Goal: Task Accomplishment & Management: Use online tool/utility

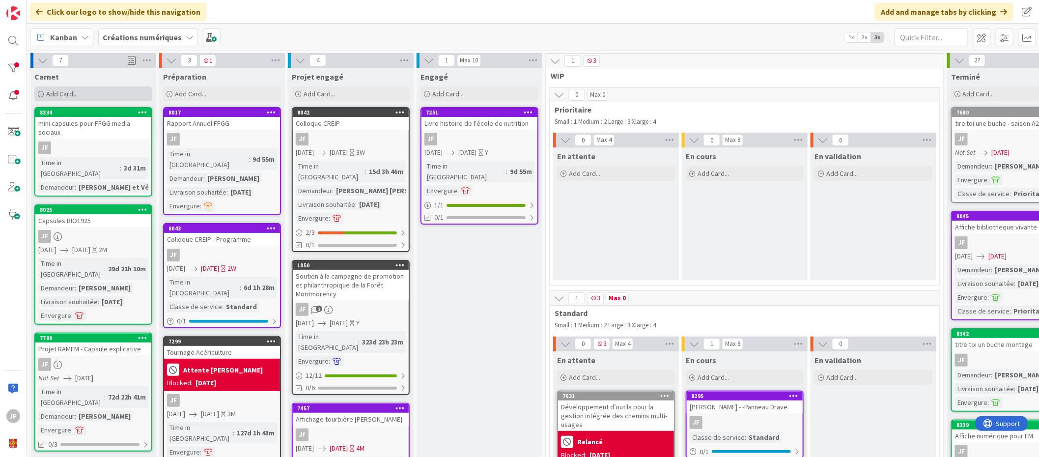
click at [72, 92] on span "Add Card..." at bounding box center [61, 93] width 31 height 9
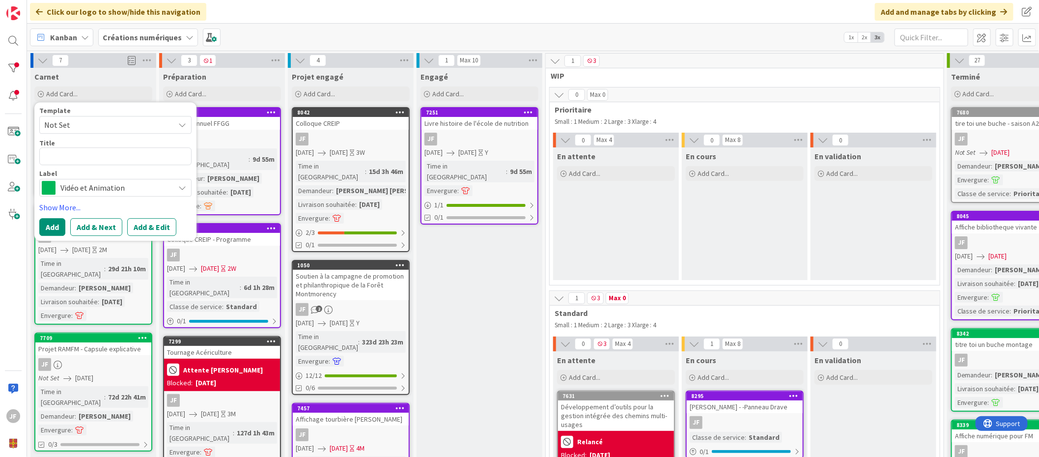
click at [127, 185] on span "Vidéo et Animation" at bounding box center [114, 188] width 109 height 14
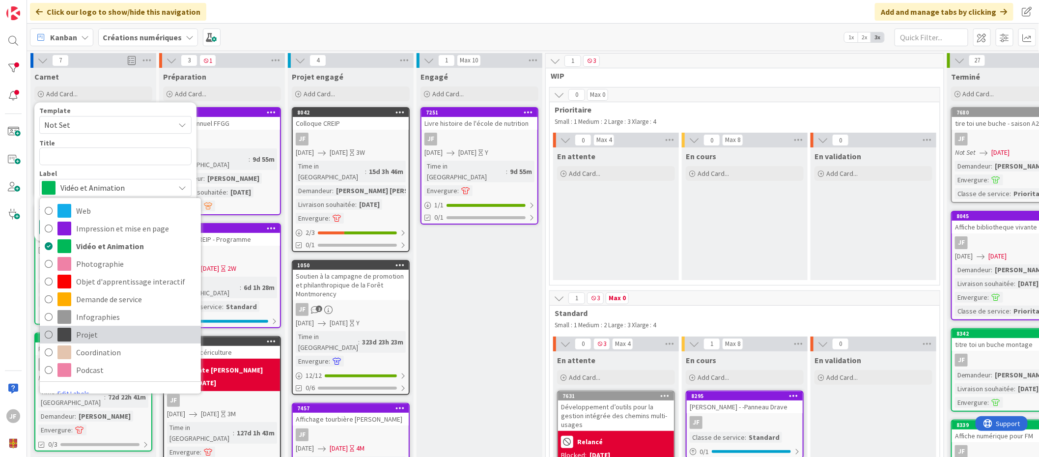
click at [89, 334] on span "Projet" at bounding box center [136, 334] width 120 height 15
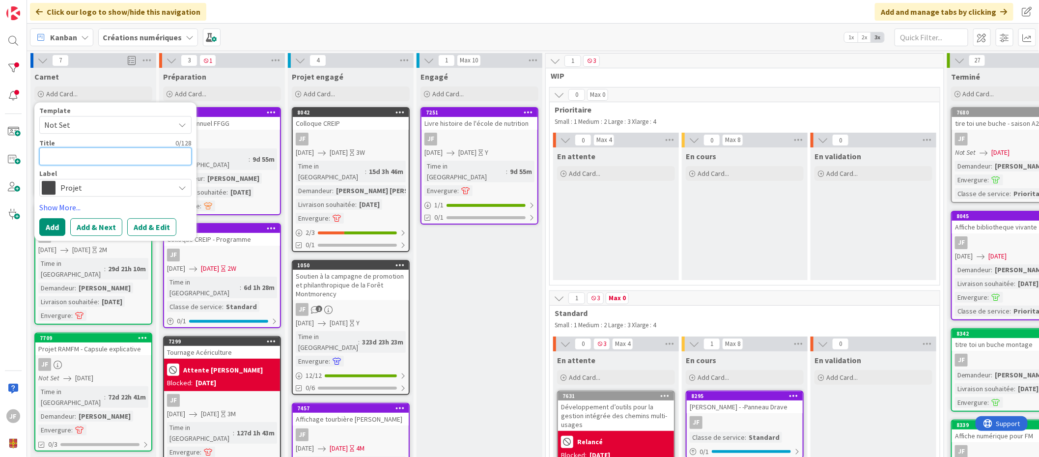
click at [62, 154] on textarea at bounding box center [115, 156] width 152 height 18
type textarea "x"
type textarea "C"
type textarea "x"
type textarea "Co"
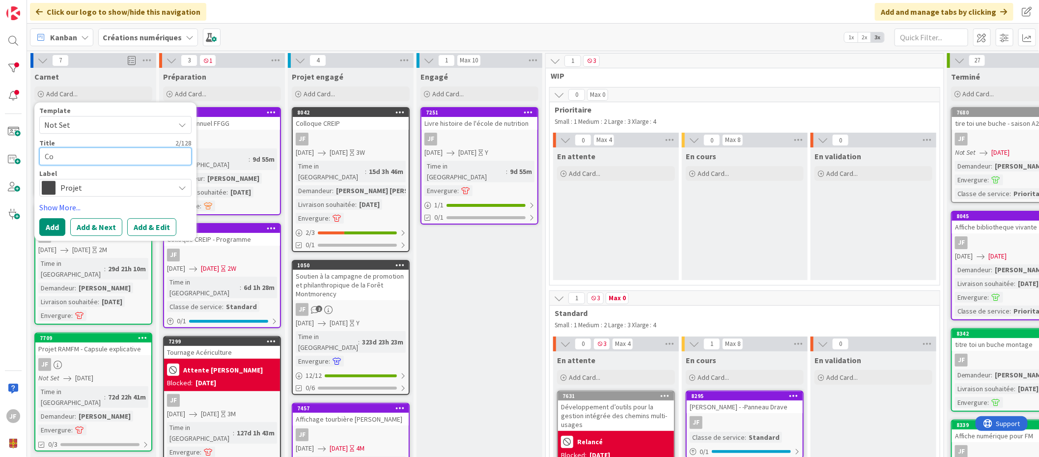
type textarea "x"
type textarea "Col"
type textarea "x"
type textarea "Coll"
type textarea "x"
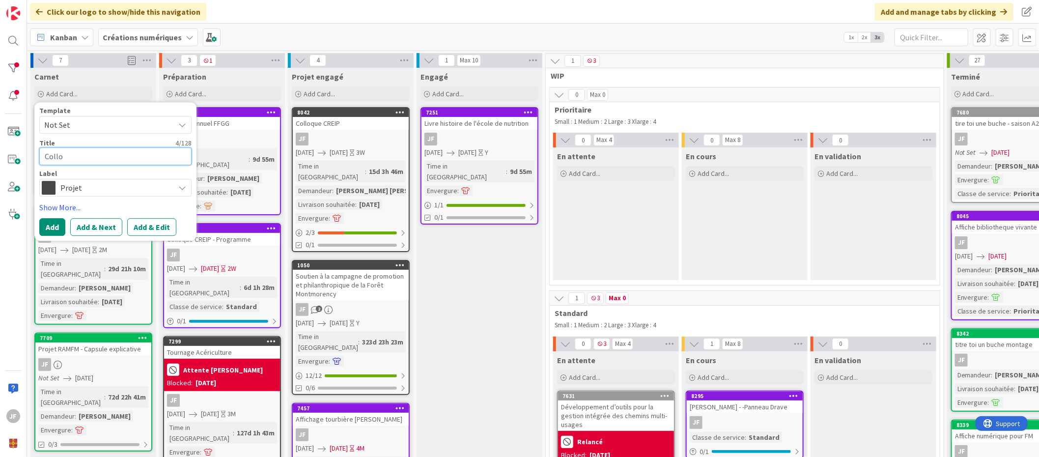
type textarea "Colloq"
type textarea "x"
type textarea "Colloque"
type textarea "x"
type textarea "Colloque"
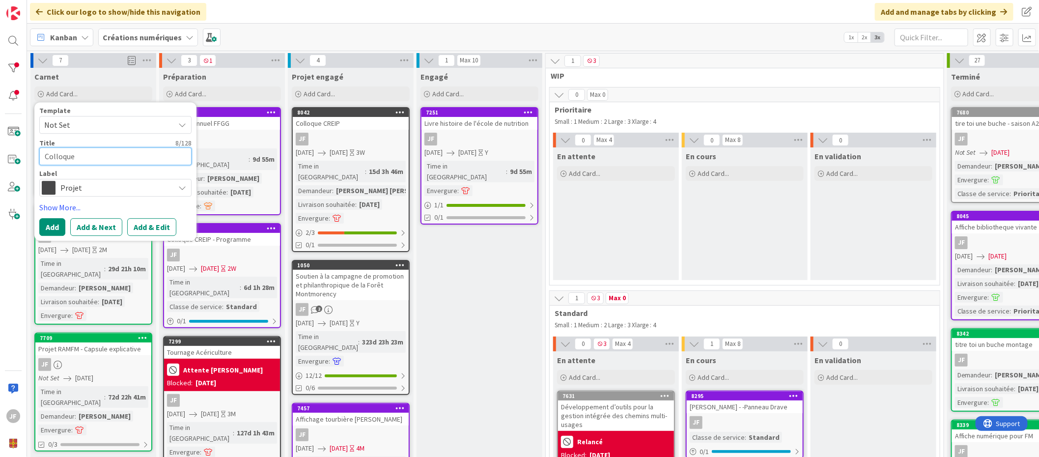
type textarea "x"
type textarea "Colloque e"
type textarea "x"
type textarea "Colloque en"
type textarea "x"
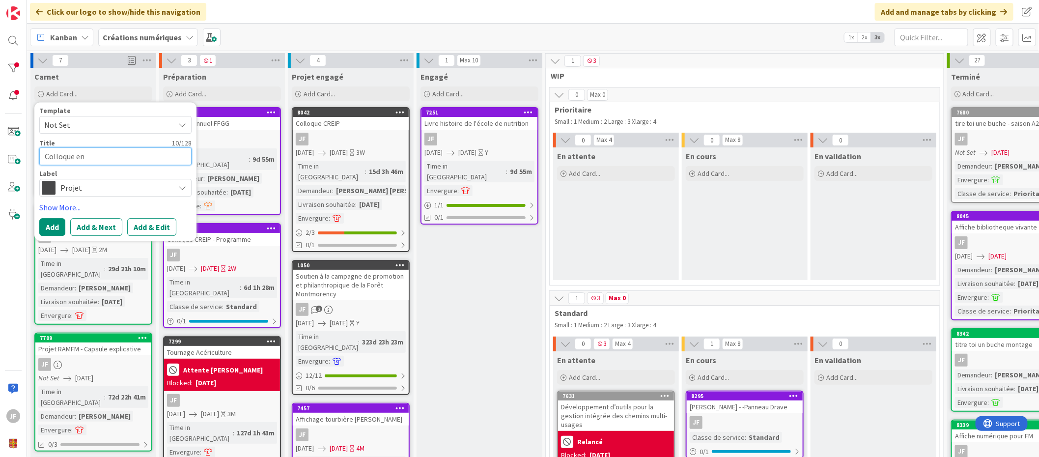
type textarea "Colloque en"
type textarea "x"
type textarea "Colloque en f"
type textarea "x"
type textarea "Colloque en for"
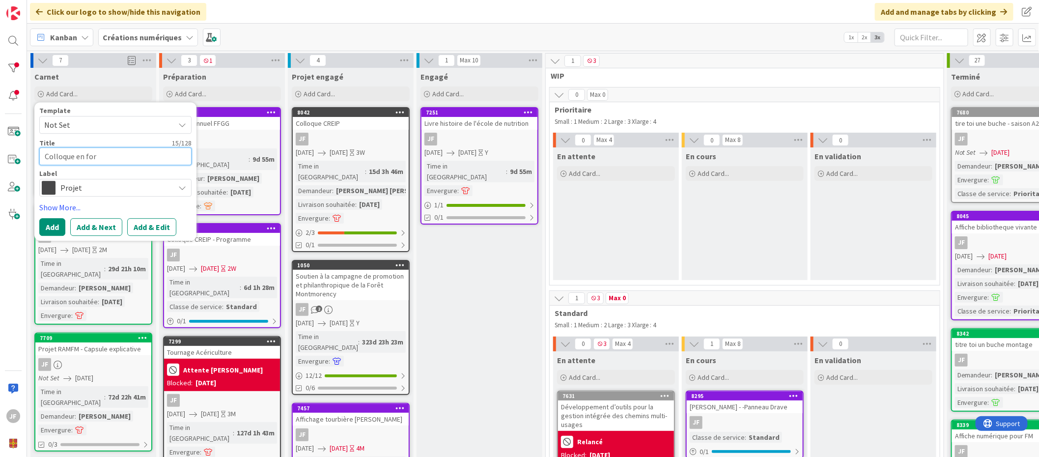
type textarea "x"
type textarea "Colloque en fore"
type textarea "x"
type textarea "Colloque en fores"
type textarea "x"
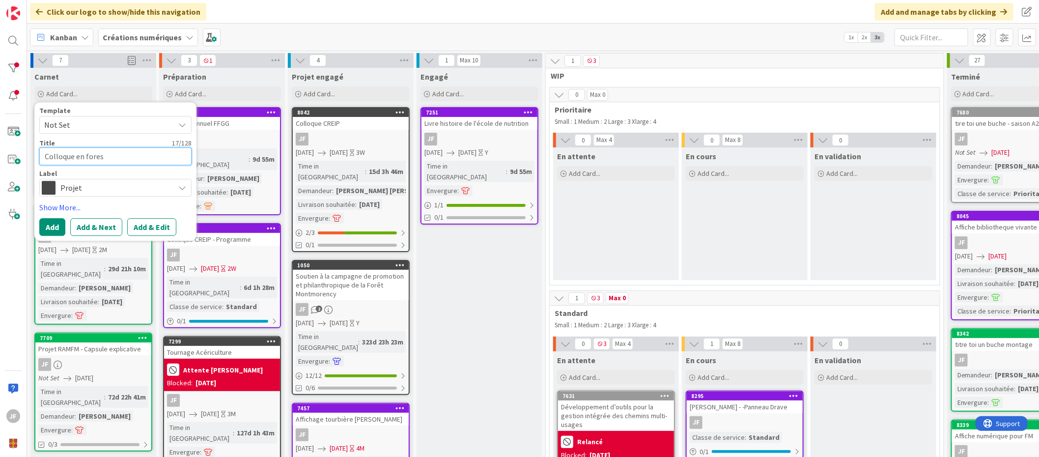
type textarea "Colloque en forest"
type textarea "x"
type textarea "Colloque en foreste"
type textarea "x"
type textarea "Colloque en forester"
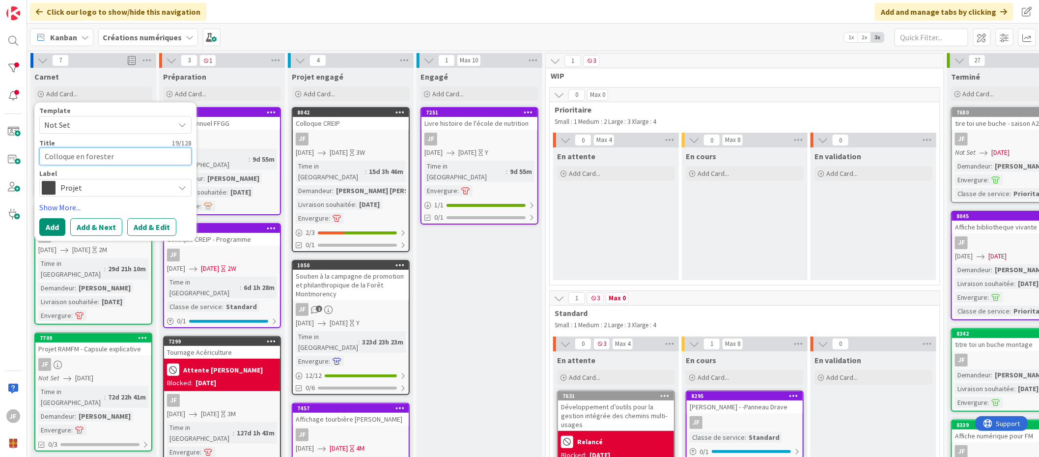
type textarea "x"
type textarea "Colloque en foresteri"
type textarea "x"
type textarea "Colloque en foresterie"
type textarea "x"
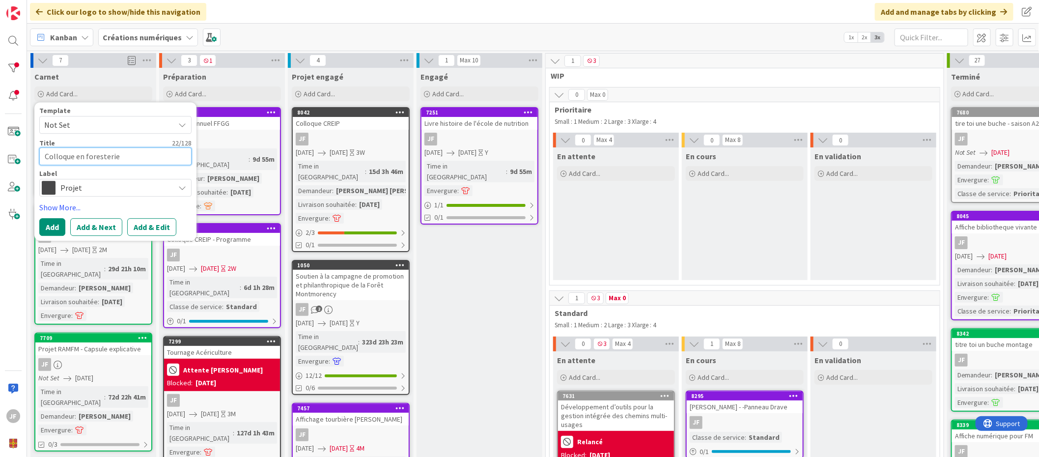
type textarea "Colloque en foresterie"
type textarea "x"
type textarea "Colloque en foresterie A"
type textarea "x"
type textarea "Colloque en foresterie Au"
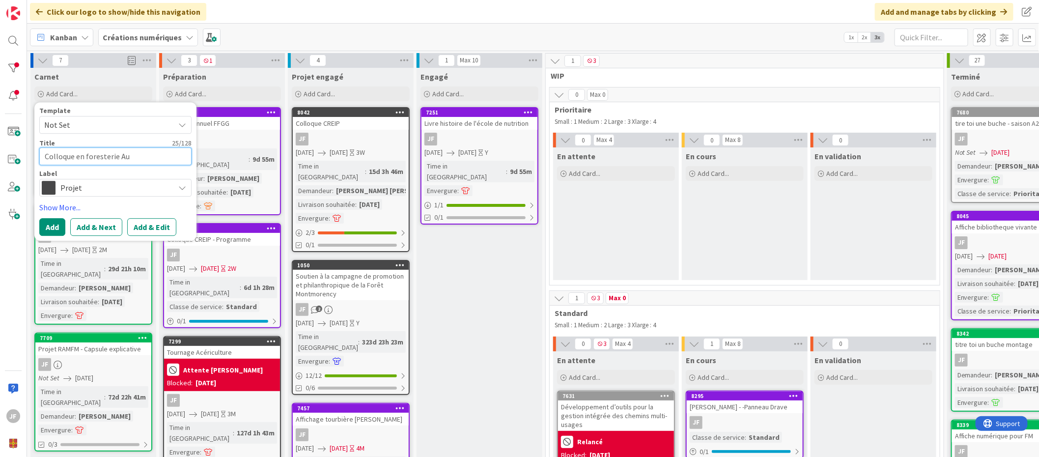
type textarea "x"
type textarea "Colloque en foresterie A"
type textarea "x"
type textarea "Colloque en foresterie"
type textarea "x"
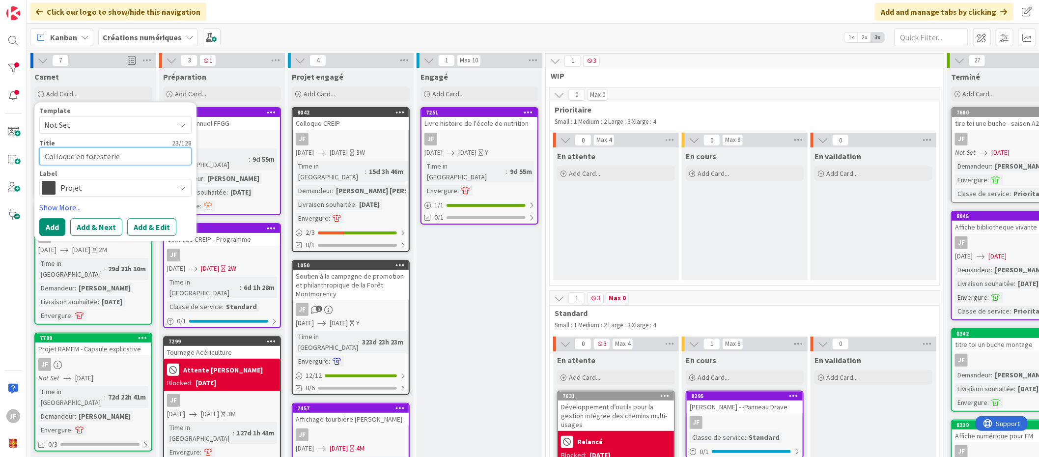
type textarea "Colloque en foresterie a"
type textarea "x"
type textarea "Colloque en foresterie au"
type textarea "x"
type textarea "Colloque en foresterie aut"
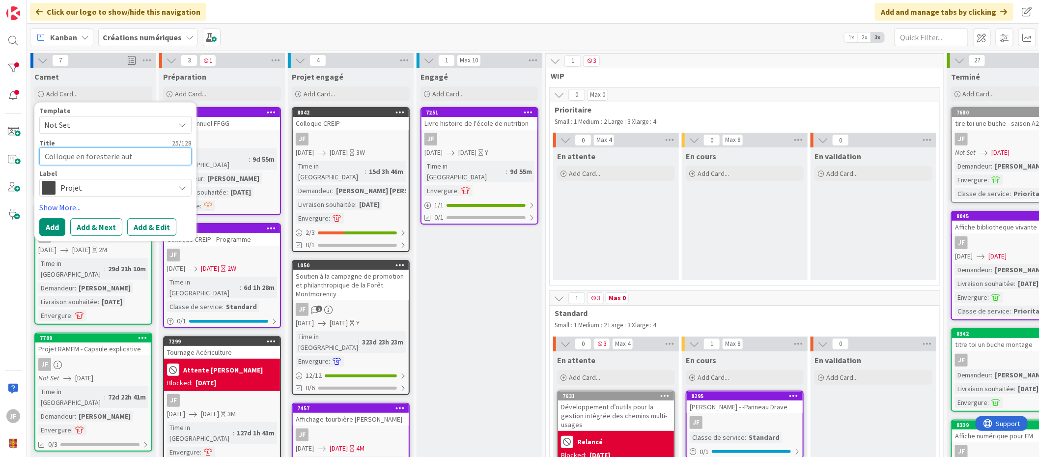
type textarea "x"
type textarea "Colloque en foresterie auto"
type textarea "x"
type textarea "Colloque en foresterie autoc"
type textarea "x"
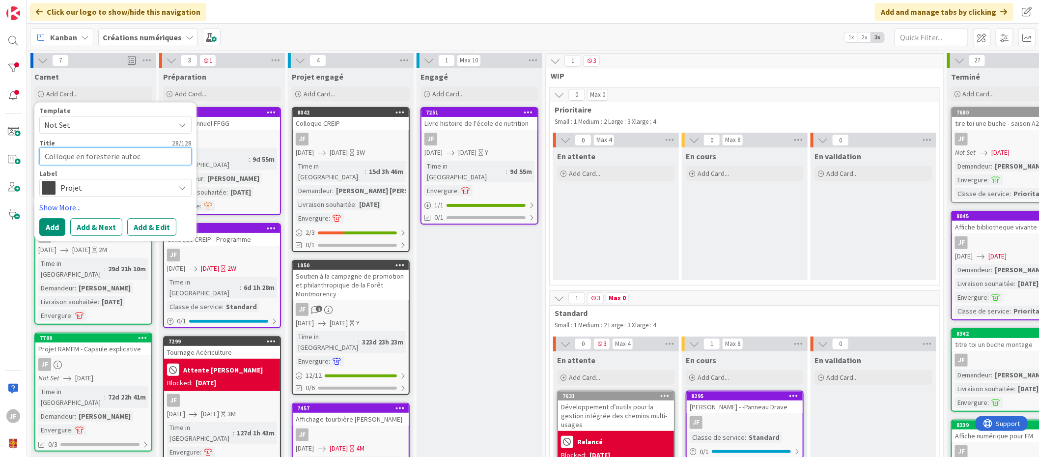
type textarea "Colloque en foresterie autoch"
type textarea "x"
type textarea "Colloque en foresterie autocht"
type textarea "x"
type textarea "Colloque en foresterie autochto"
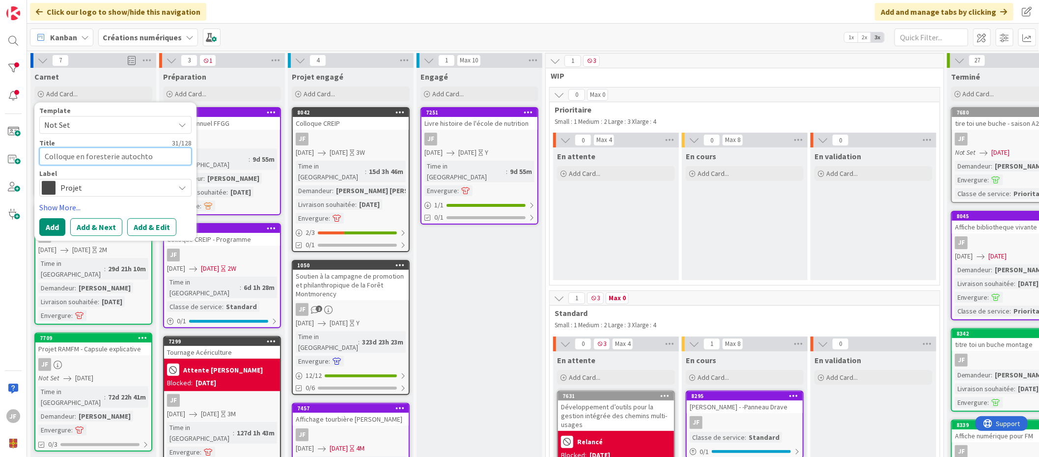
type textarea "x"
type textarea "Colloque en foresterie autochton"
type textarea "x"
type textarea "Colloque en foresterie autochtone"
type textarea "x"
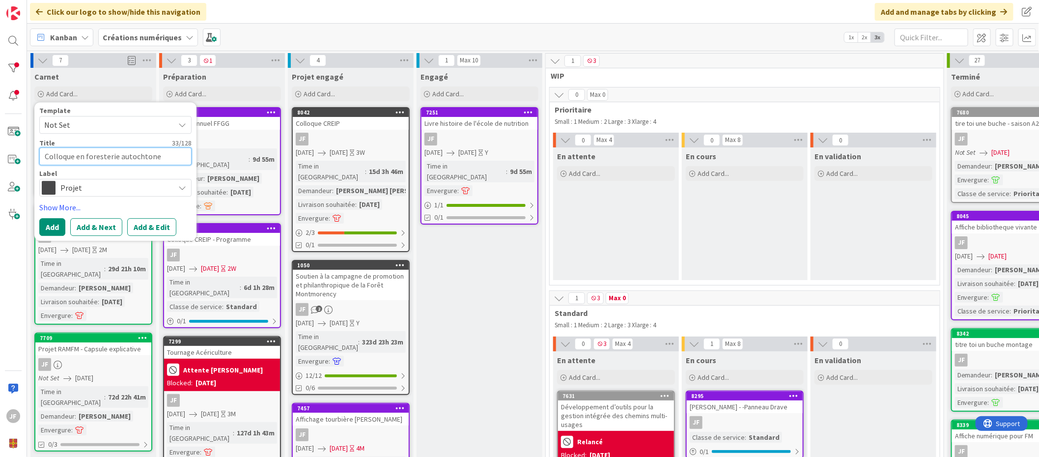
type textarea "Colloque en foresterie autochtone"
type textarea "x"
type textarea "Colloque en foresterie autochtone 2"
type textarea "x"
type textarea "Colloque en foresterie autochtone 20"
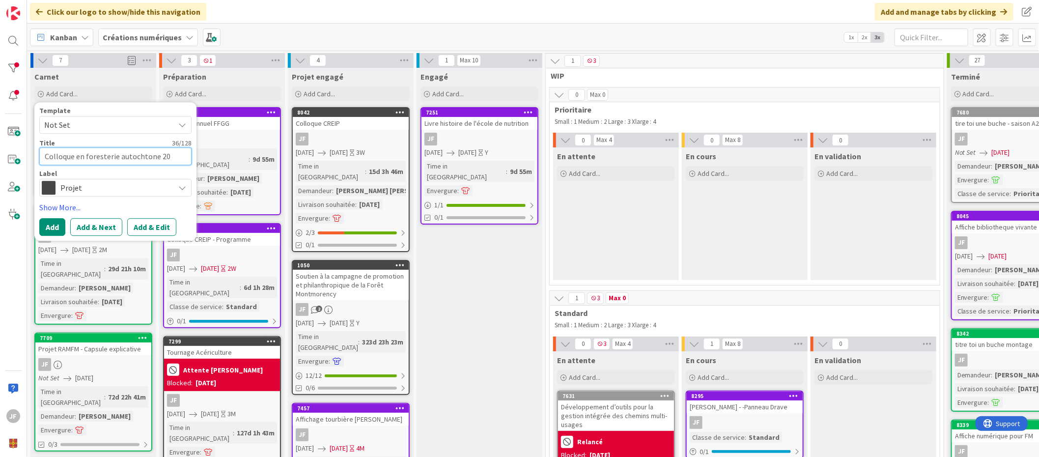
type textarea "x"
type textarea "Colloque en foresterie autochtone 202"
type textarea "x"
type textarea "Colloque en foresterie autochtone 2025"
click at [141, 226] on button "Add & Edit" at bounding box center [151, 227] width 49 height 18
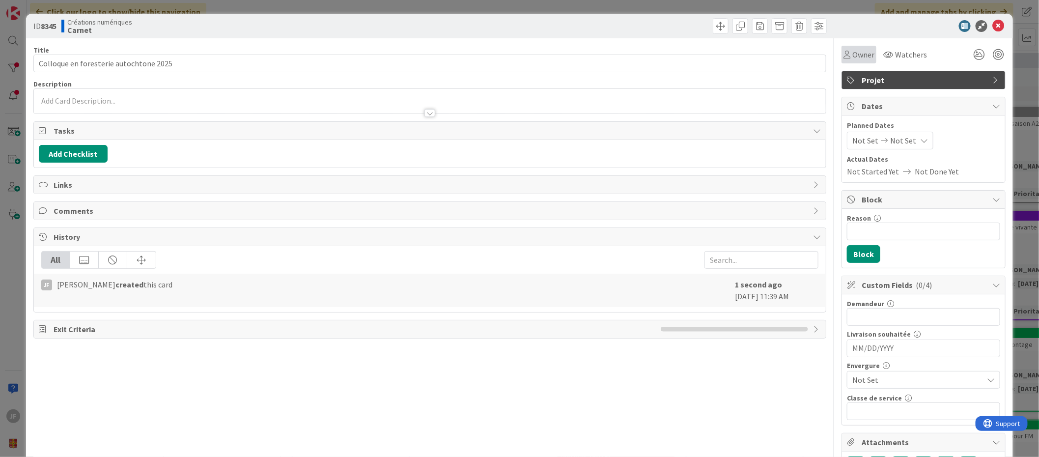
click at [852, 55] on span "Owner" at bounding box center [863, 55] width 22 height 12
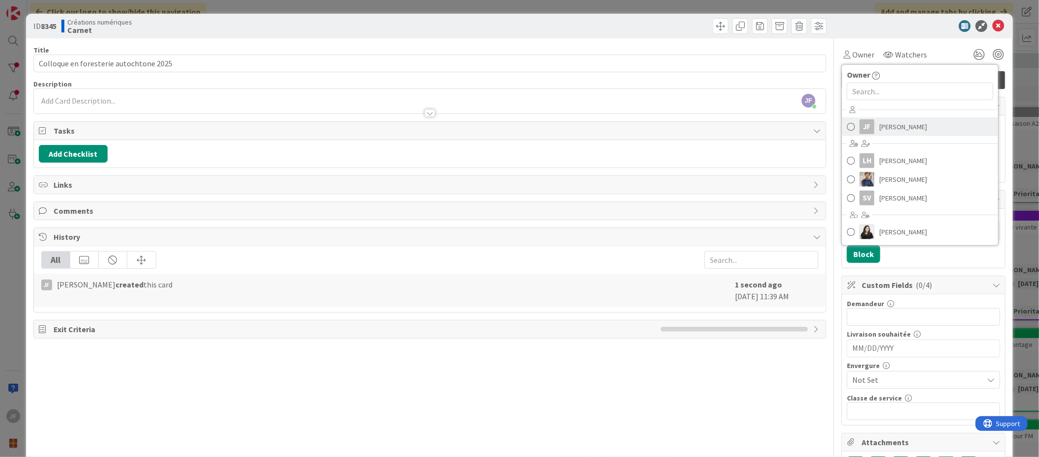
click at [886, 130] on span "[PERSON_NAME]" at bounding box center [903, 126] width 48 height 15
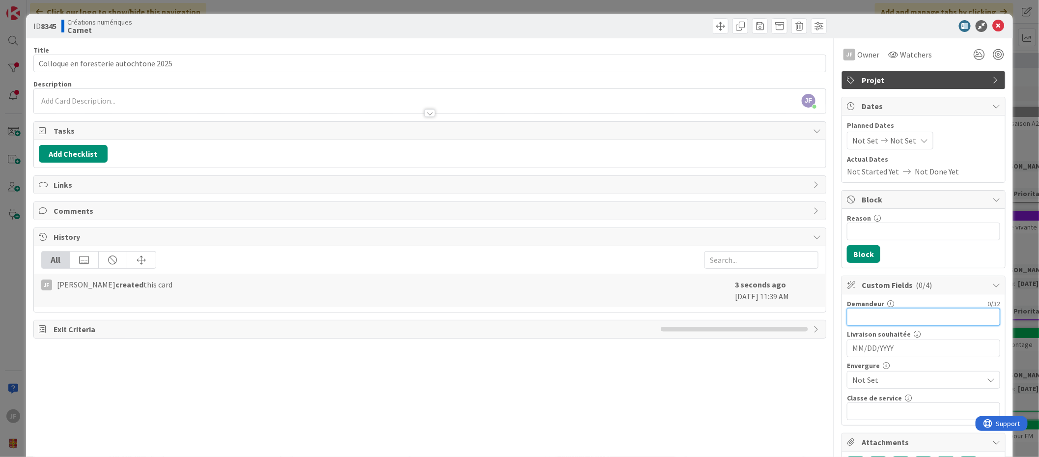
click at [865, 316] on input "text" at bounding box center [923, 317] width 153 height 18
type input "J"
type input "CLE en foresterie autochtone"
click at [888, 350] on input "MM/DD/YYYY" at bounding box center [923, 348] width 142 height 17
click at [978, 377] on icon "Move forward to switch to the next month." at bounding box center [982, 373] width 9 height 9
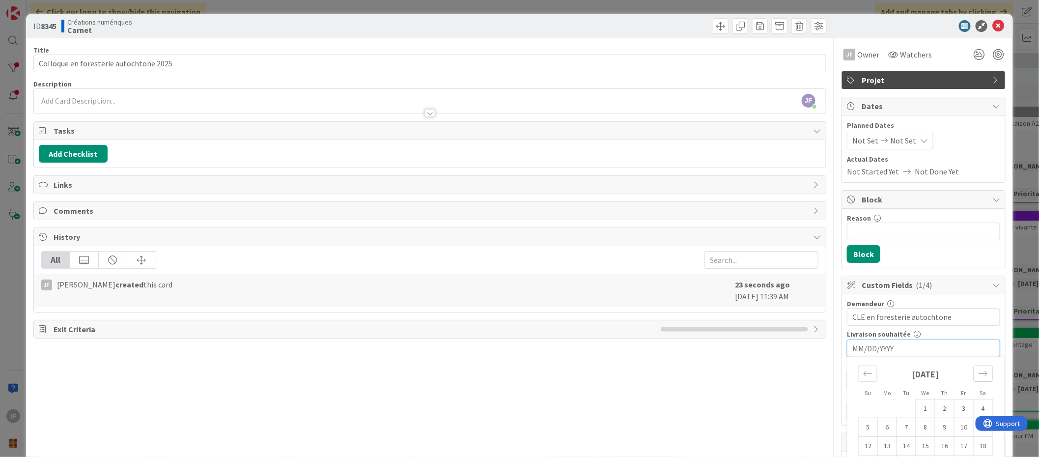
click at [978, 375] on icon "Move forward to switch to the next month." at bounding box center [982, 373] width 9 height 9
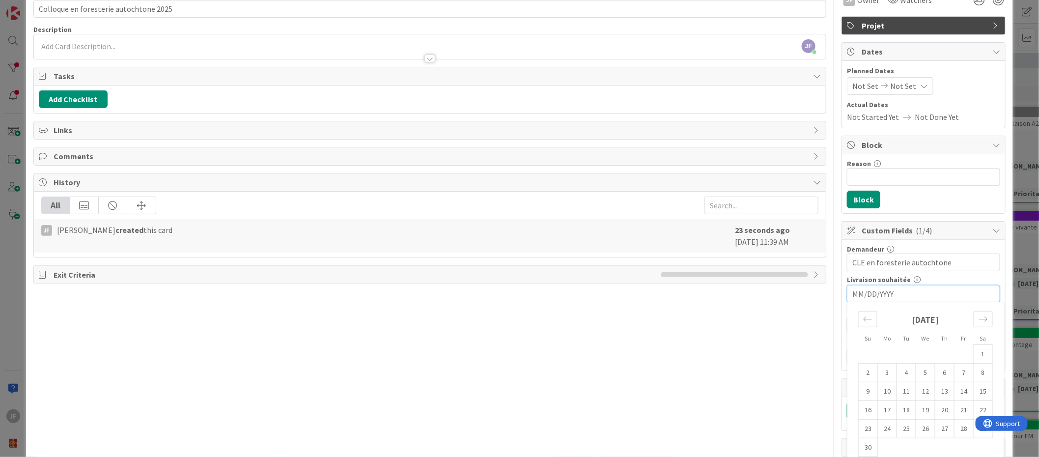
scroll to position [103, 0]
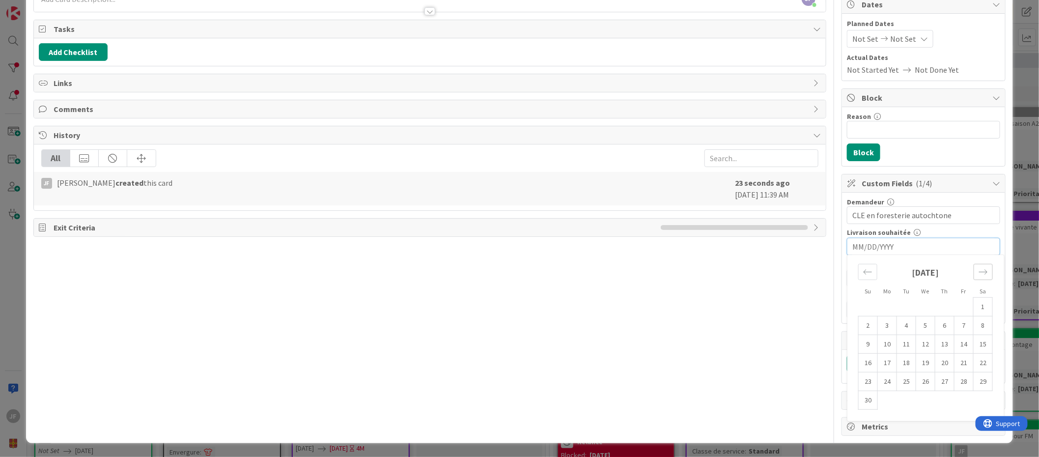
click at [978, 268] on icon "Move forward to switch to the next month." at bounding box center [982, 271] width 9 height 9
click at [918, 380] on td "31" at bounding box center [925, 381] width 19 height 19
type input "[DATE]"
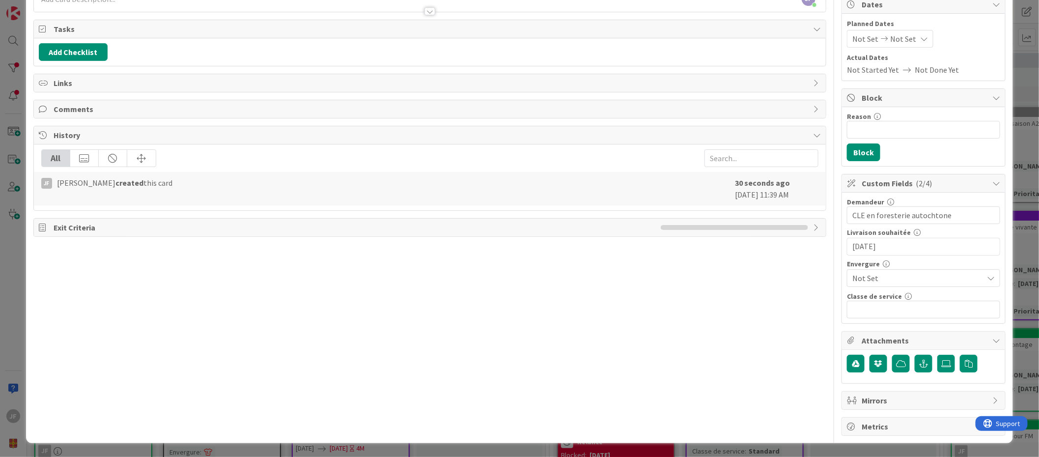
scroll to position [0, 0]
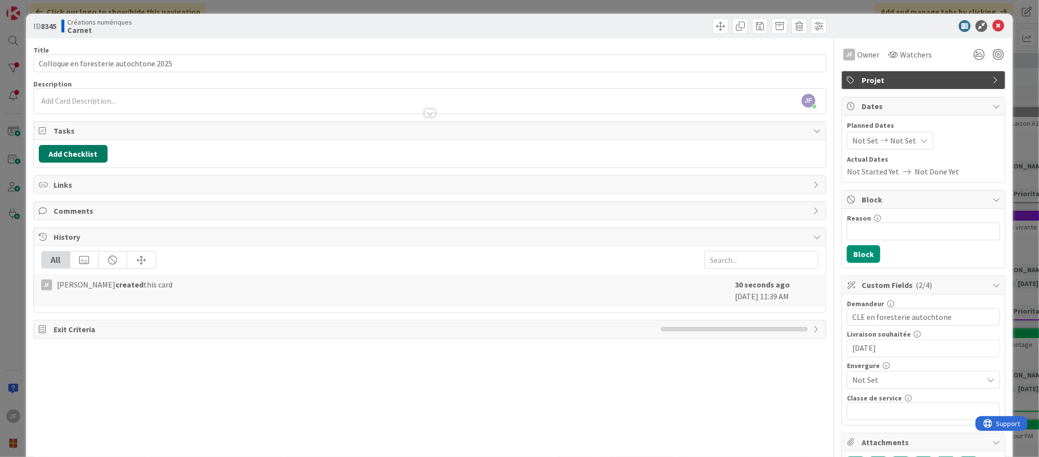
click at [87, 151] on button "Add Checklist" at bounding box center [73, 154] width 69 height 18
type input "Tâches"
click at [59, 226] on button "Add" at bounding box center [57, 224] width 26 height 18
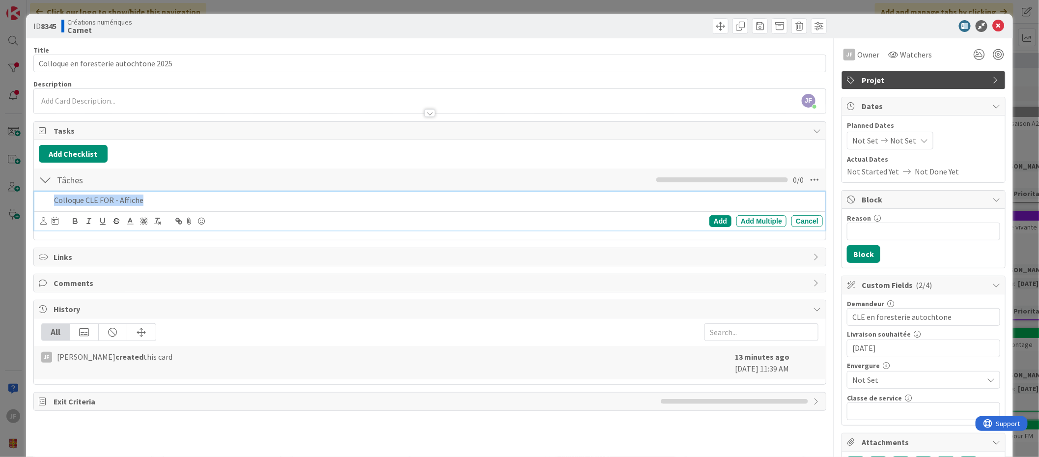
drag, startPoint x: 135, startPoint y: 199, endPoint x: 33, endPoint y: 197, distance: 102.2
click at [34, 197] on div "Tâches Checklist Name 6 / 64 Tâches 0 / 0 Colloque CLE FOR - Affiche Add Add Mu…" at bounding box center [430, 200] width 792 height 67
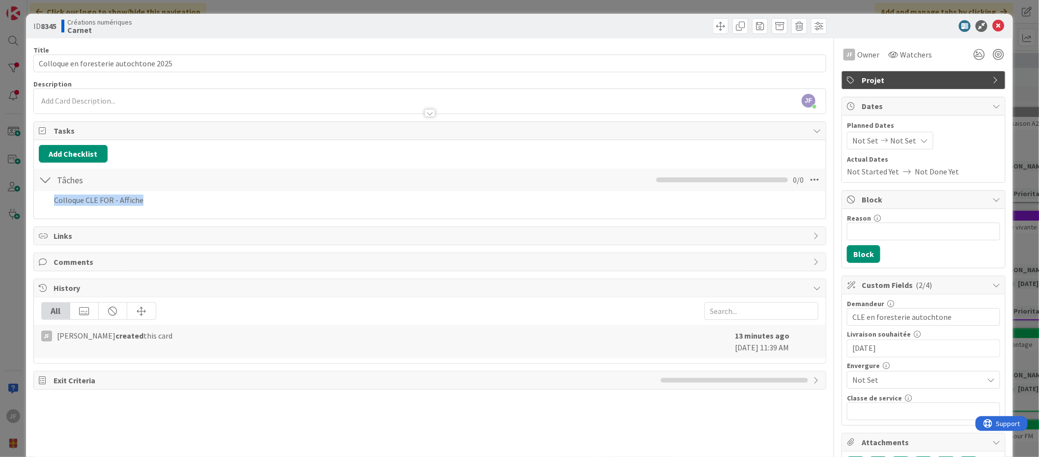
copy p "Colloque CLE FOR - Affiche"
click at [707, 219] on div "Tasks Add Checklist Back Tâches Checklist Name 6 / 64 Tâches 0 / 0 Colloque CLE…" at bounding box center [429, 170] width 793 height 98
click at [79, 213] on div "Colloque CLE FOR - Affiche Add Add Multiple Cancel" at bounding box center [430, 202] width 782 height 22
click at [312, 187] on div "Tâches Checklist Name 6 / 64 Tâches 0 / 0" at bounding box center [430, 179] width 792 height 23
click at [43, 182] on div at bounding box center [45, 180] width 13 height 18
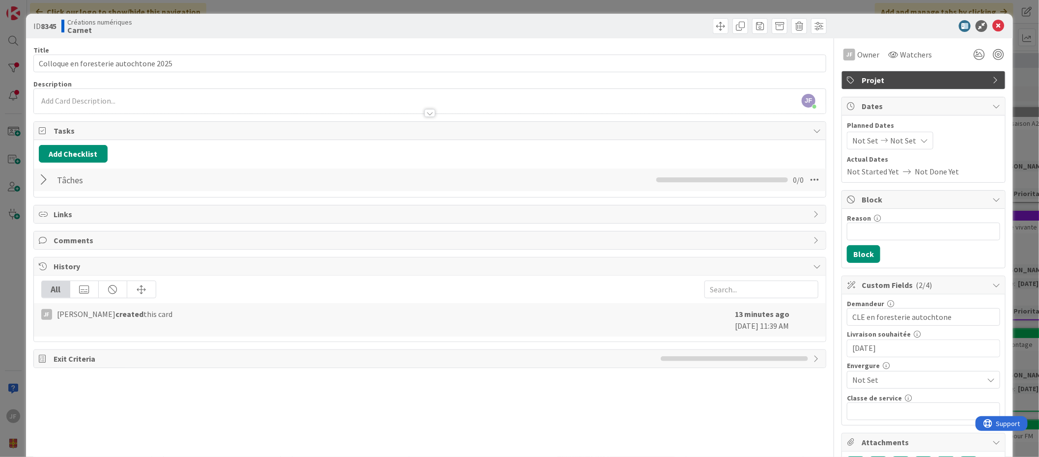
click at [43, 182] on div at bounding box center [45, 180] width 13 height 18
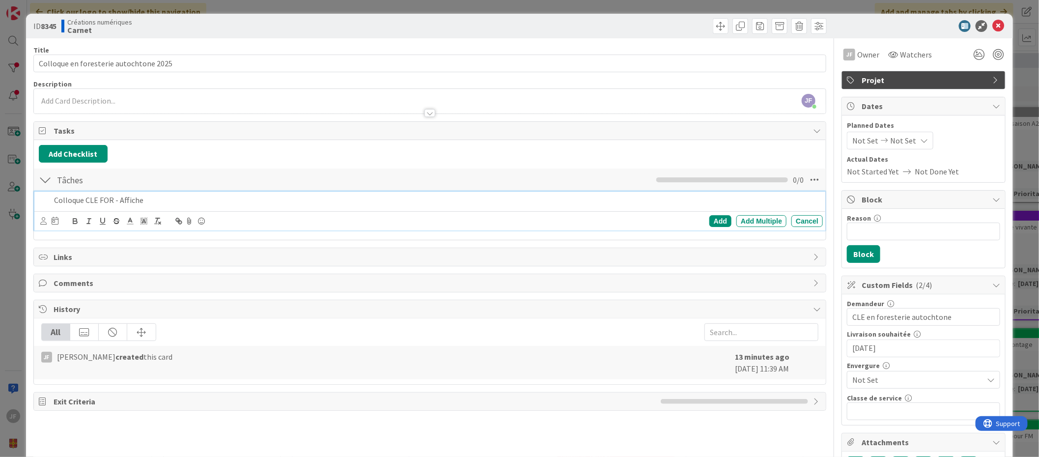
click at [79, 202] on p "Colloque CLE FOR - Affiche" at bounding box center [436, 200] width 765 height 11
click at [719, 220] on div "Add" at bounding box center [720, 221] width 22 height 12
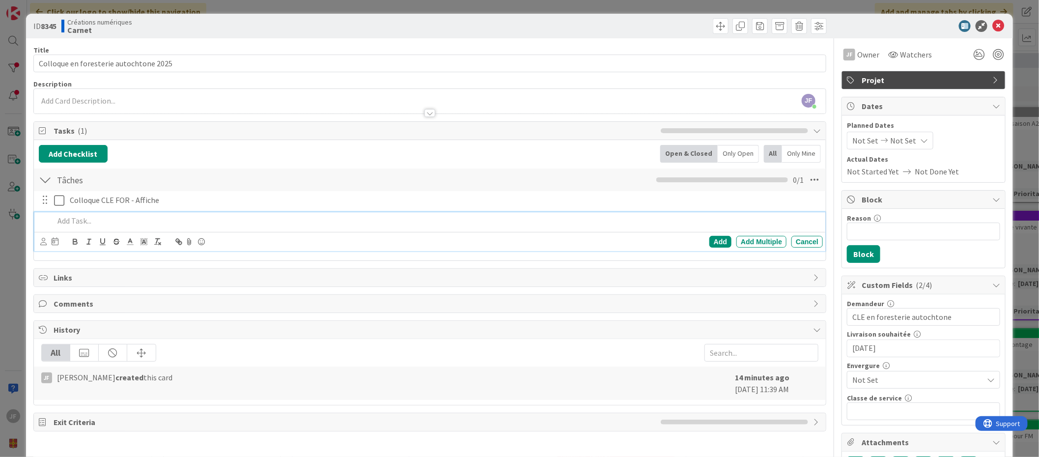
click at [70, 220] on p at bounding box center [436, 220] width 765 height 11
paste div
click at [713, 238] on div "Add" at bounding box center [720, 242] width 22 height 12
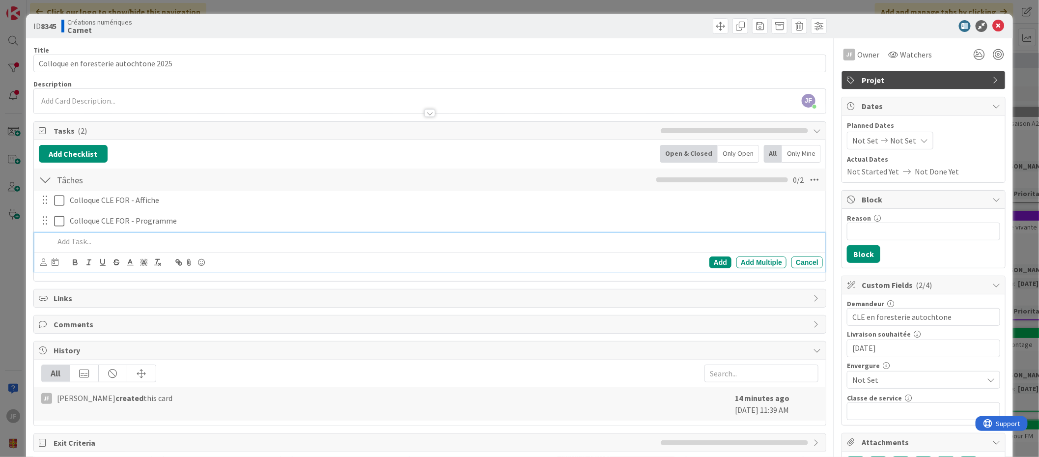
click at [70, 246] on p at bounding box center [436, 241] width 765 height 11
click at [721, 262] on div "Add" at bounding box center [720, 262] width 22 height 12
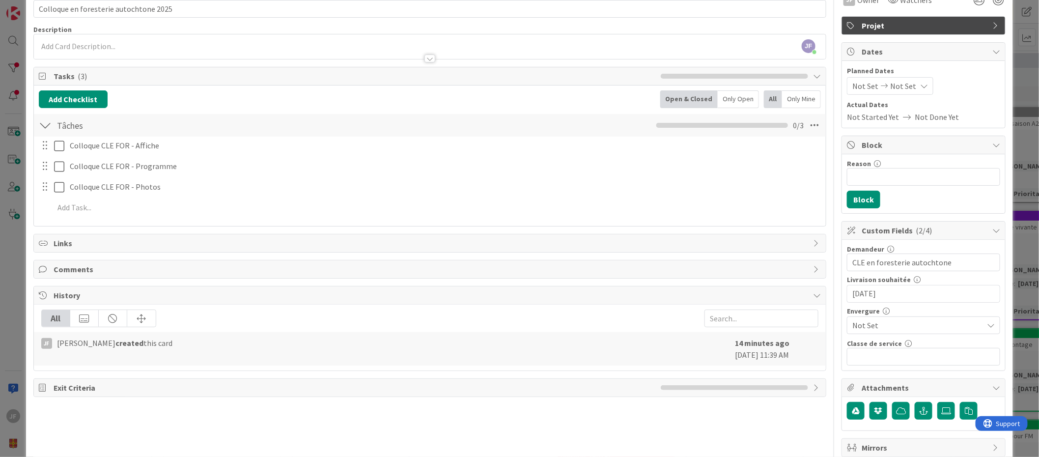
scroll to position [103, 0]
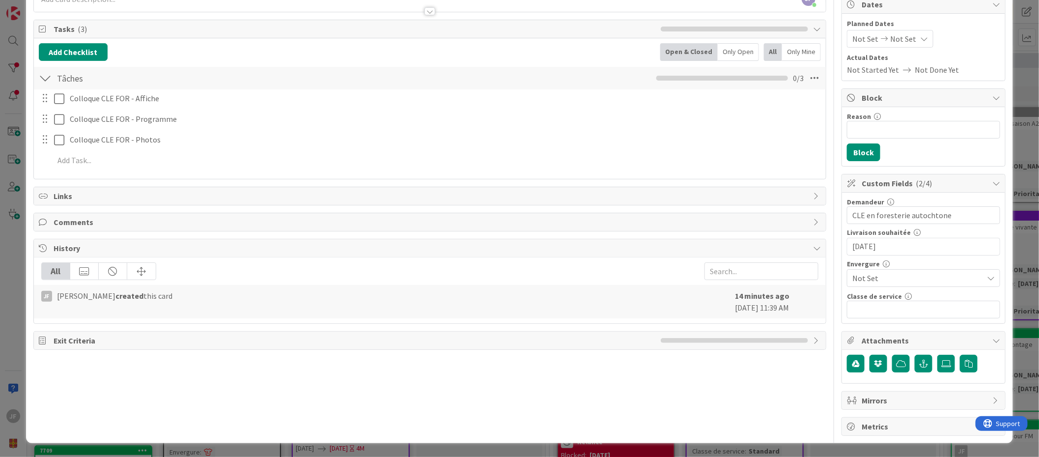
click at [864, 272] on span "Not Set" at bounding box center [915, 278] width 126 height 14
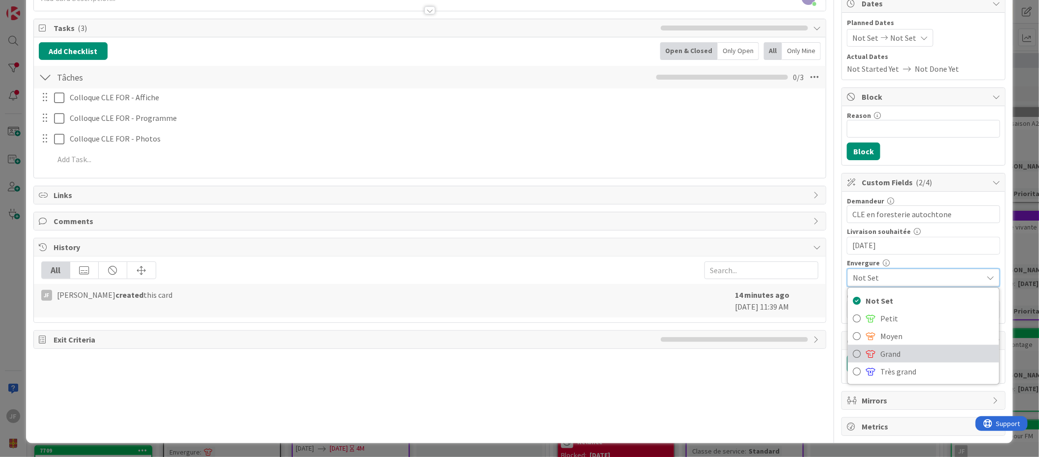
click at [880, 350] on span "Grand" at bounding box center [937, 353] width 114 height 15
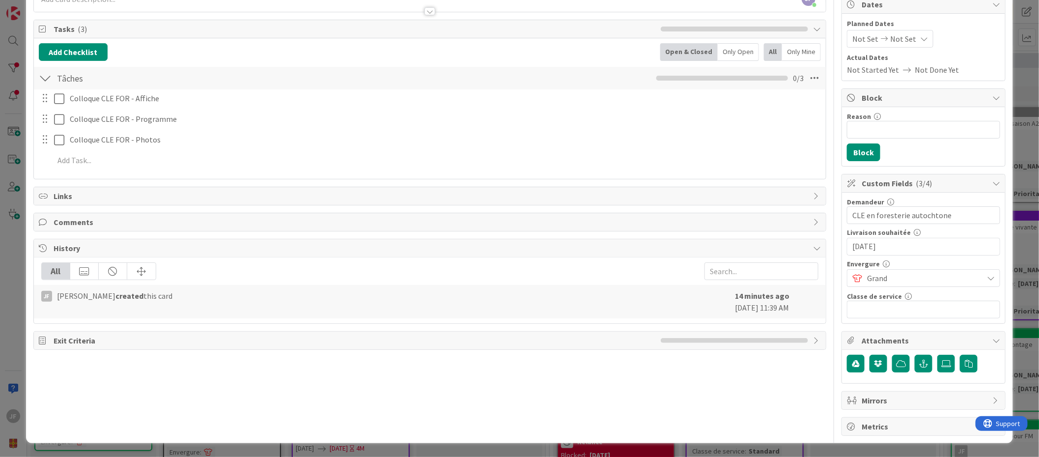
scroll to position [0, 0]
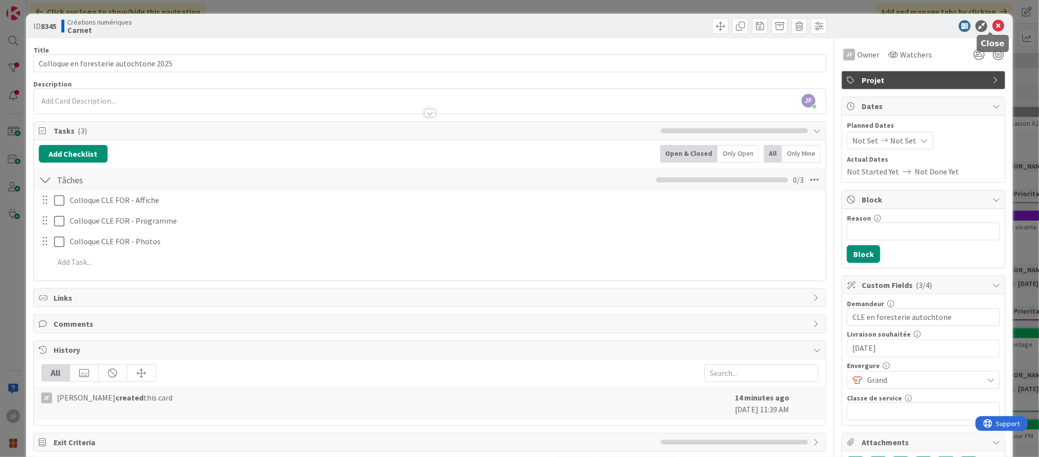
click at [994, 23] on icon at bounding box center [998, 26] width 12 height 12
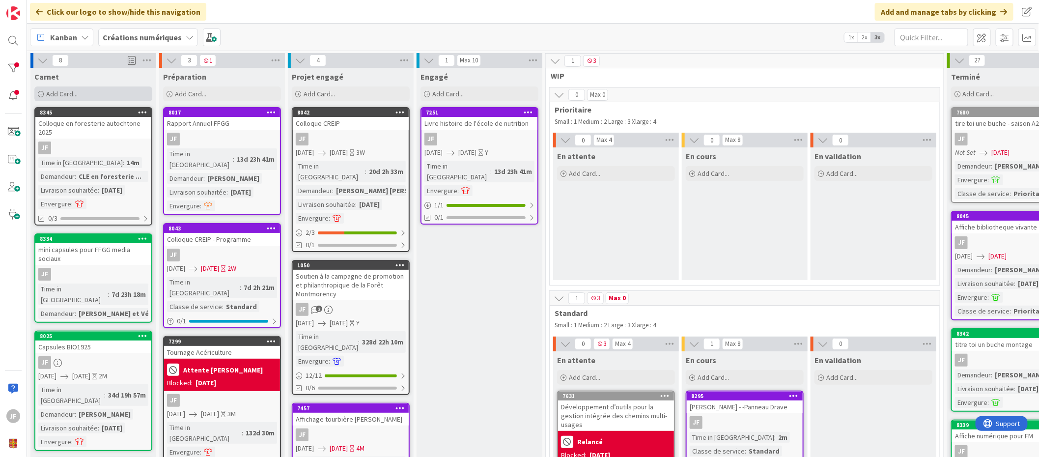
click at [69, 94] on span "Add Card..." at bounding box center [61, 93] width 31 height 9
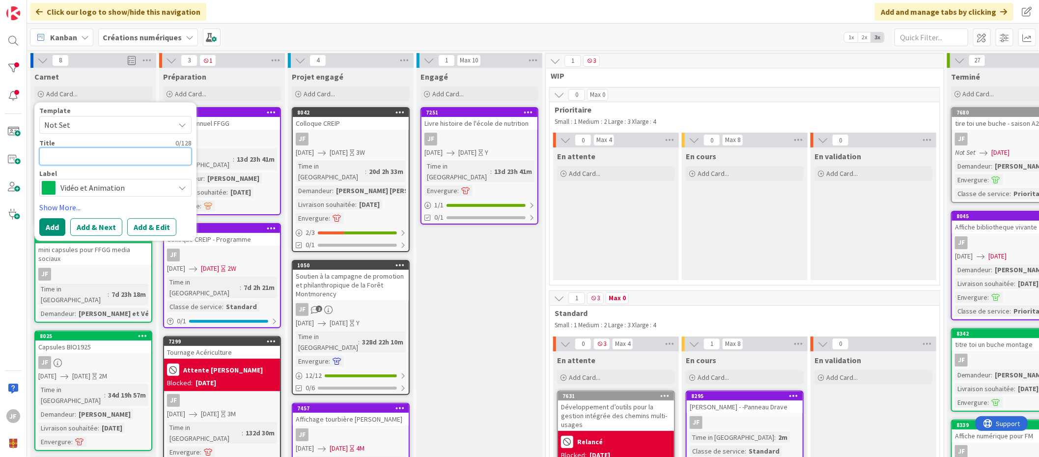
type textarea "x"
type textarea "D"
type textarea "x"
type textarea "Do"
type textarea "x"
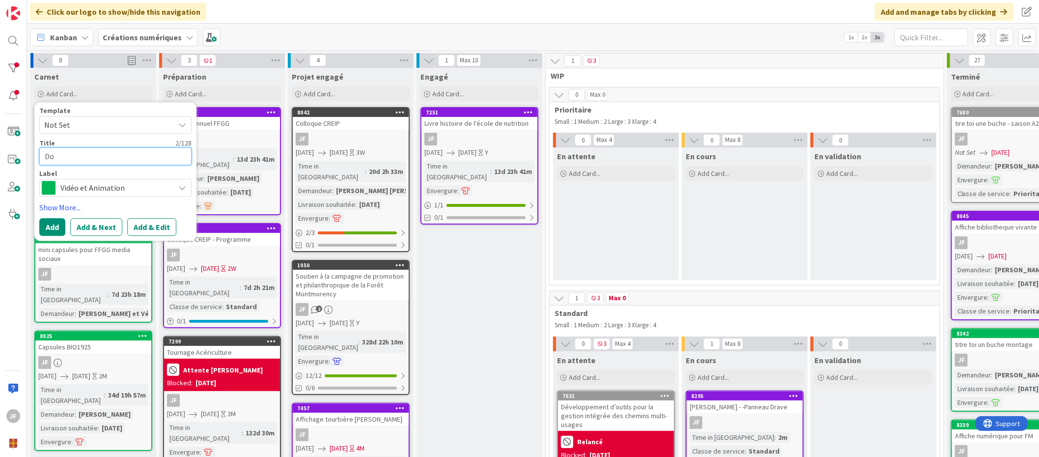
type textarea "Doc"
type textarea "x"
type textarea "Docu"
type textarea "x"
type textarea "Docum"
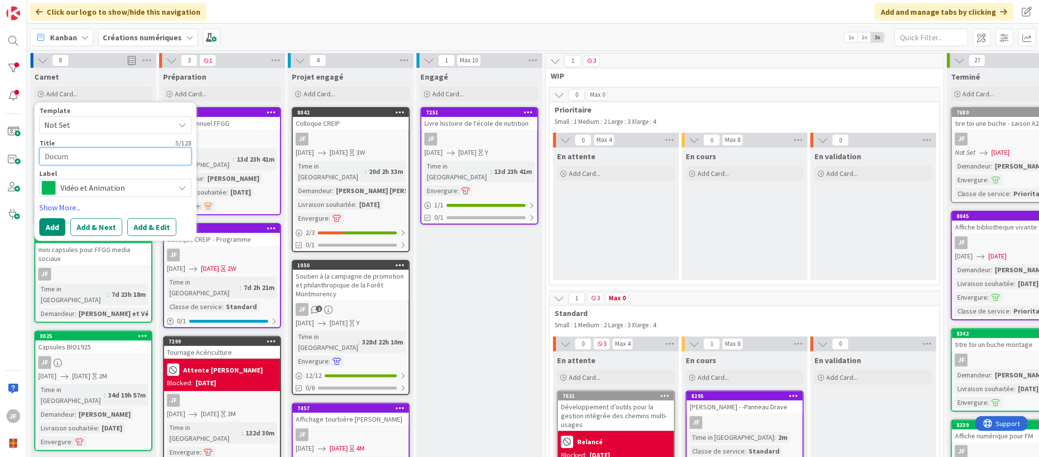
type textarea "x"
type textarea "Docume"
type textarea "x"
type textarea "Document"
type textarea "x"
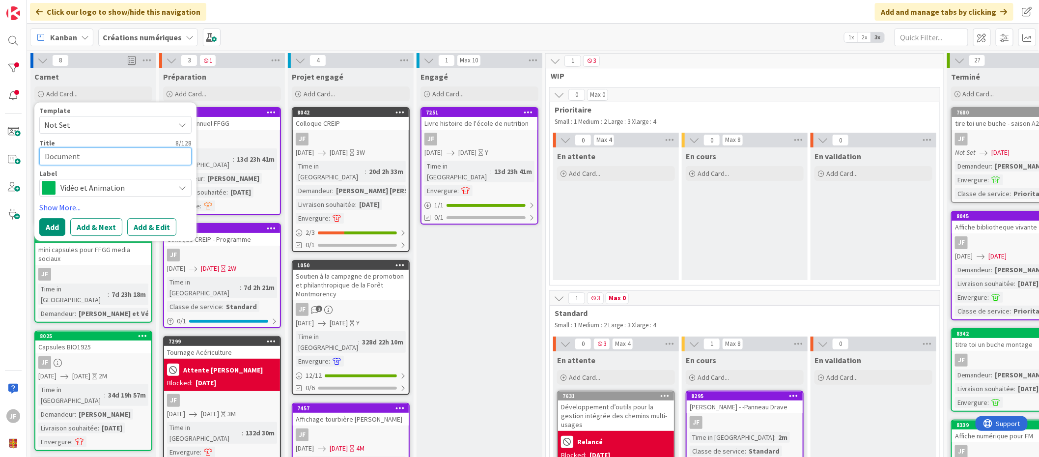
type textarea "Document"
type textarea "x"
type textarea "Document"
type textarea "x"
type textarea "Documents"
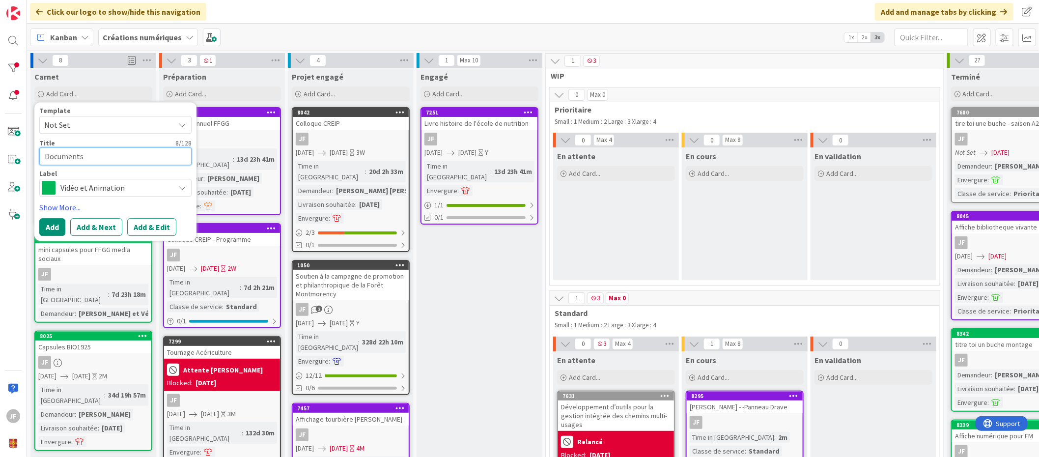
type textarea "x"
type textarea "Documents"
type textarea "x"
type textarea "Documents B"
type textarea "x"
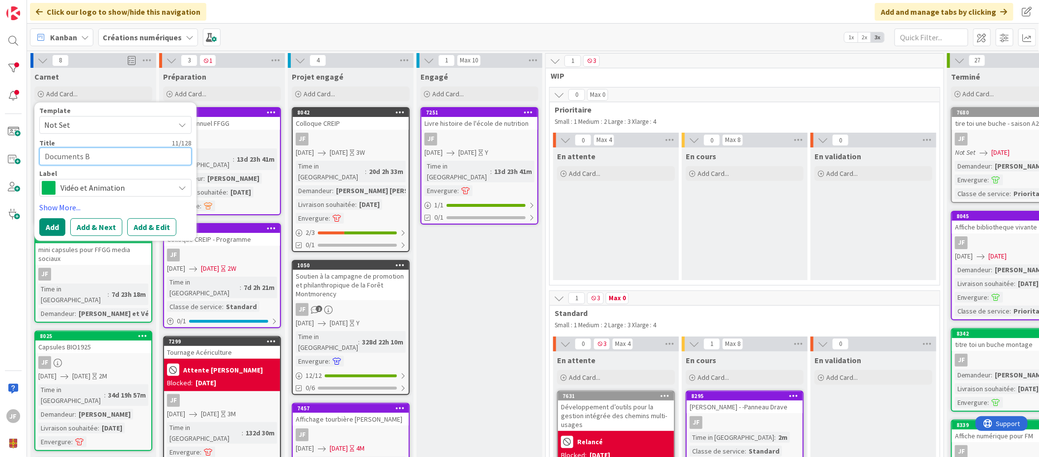
type textarea "Documents BM"
type textarea "x"
type textarea "Documents BMO"
type textarea "x"
type textarea "Documents BMO"
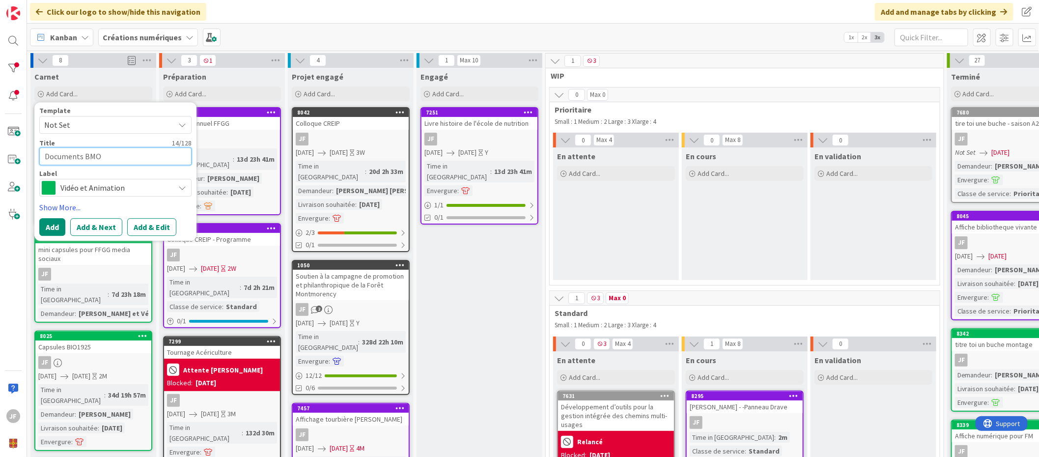
type textarea "x"
type textarea "Documents BMO"
type textarea "x"
type textarea "Documents BM"
type textarea "x"
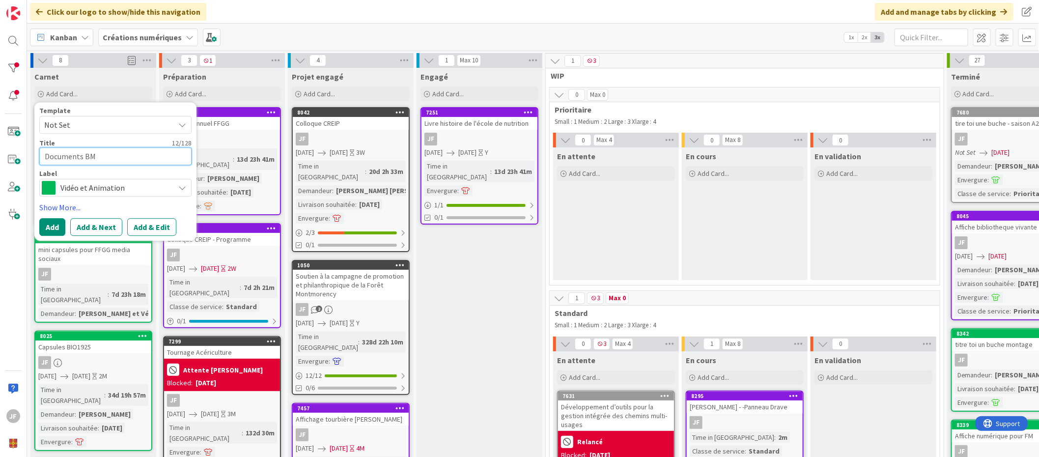
type textarea "Documents B"
type textarea "x"
type textarea "Documents"
type textarea "x"
type textarea "Documents"
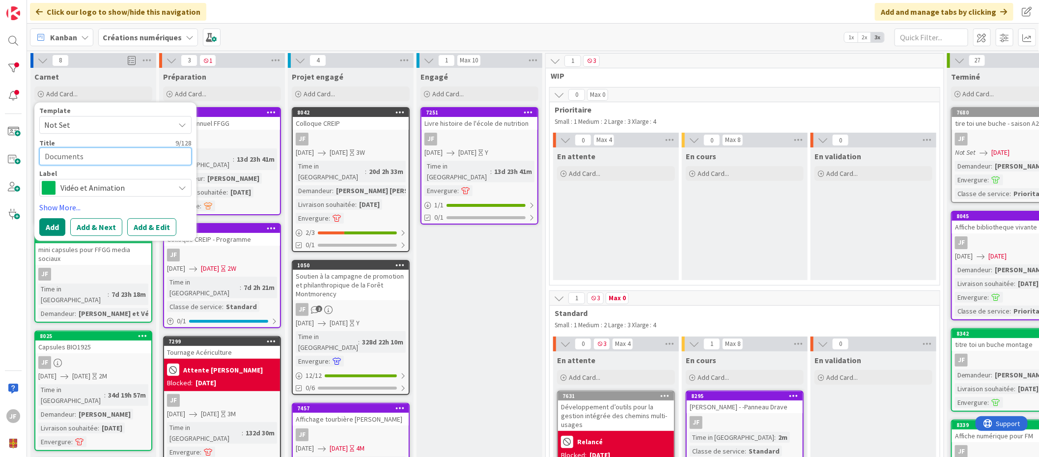
type textarea "x"
type textarea "Documents"
type textarea "x"
type textarea "Documents C"
type textarea "x"
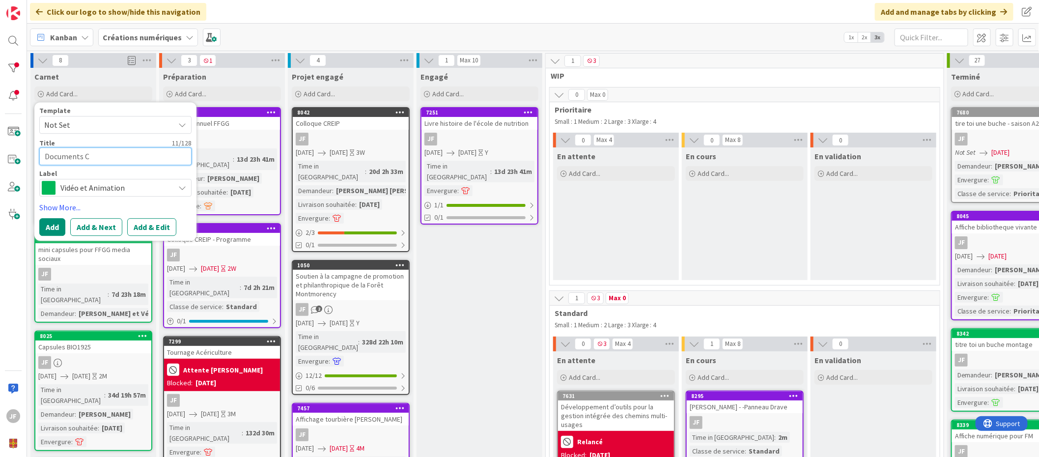
type textarea "Documents Co"
type textarea "x"
type textarea "Documents Cour"
type textarea "x"
type textarea "Documents Cours"
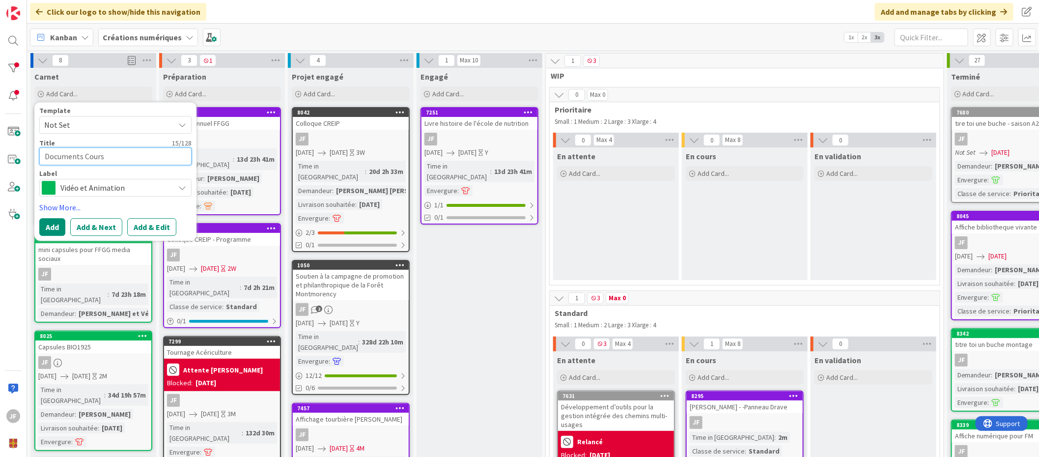
type textarea "x"
type textarea "Documents Course"
type textarea "x"
type textarea "Documents Courses"
type textarea "x"
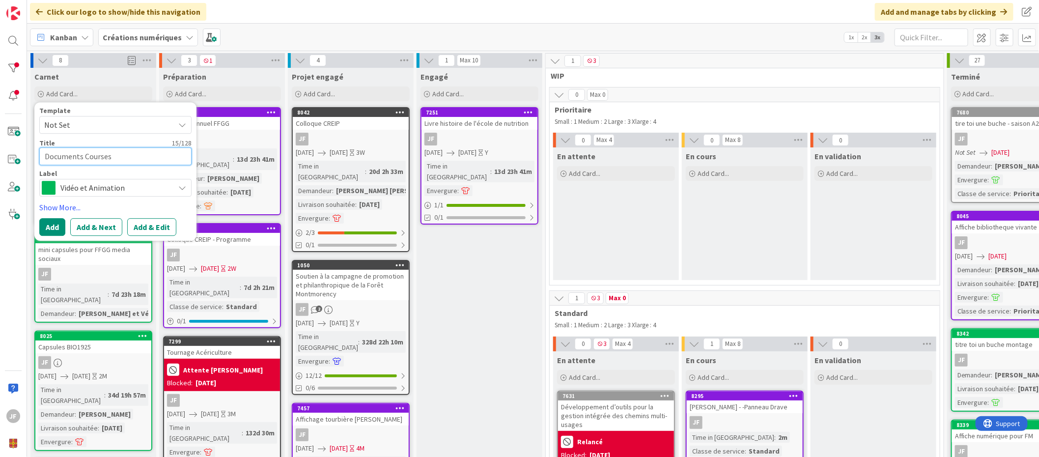
type textarea "Documents Courses"
type textarea "x"
type textarea "Documents Courses B"
type textarea "x"
type textarea "Documents Courses BM"
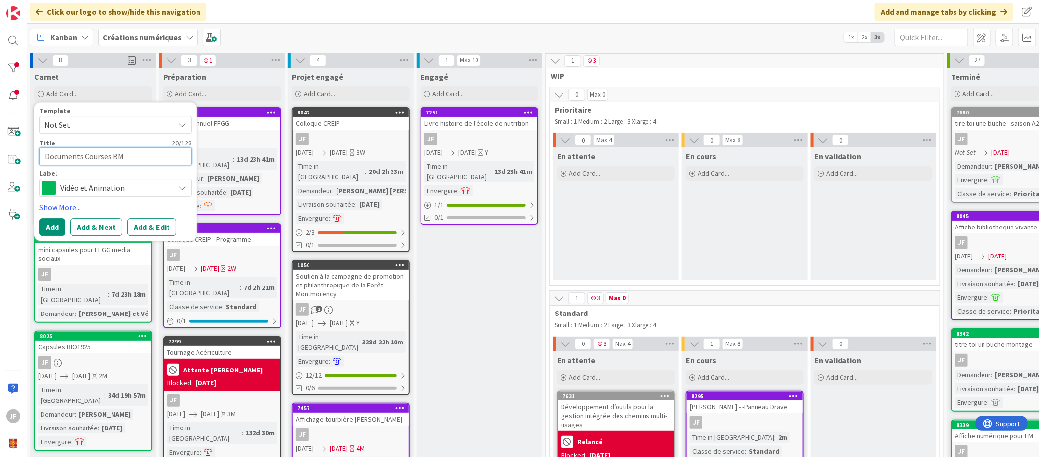
type textarea "x"
type textarea "Documents Courses BMO"
click at [95, 190] on span "Vidéo et Animation" at bounding box center [114, 188] width 109 height 14
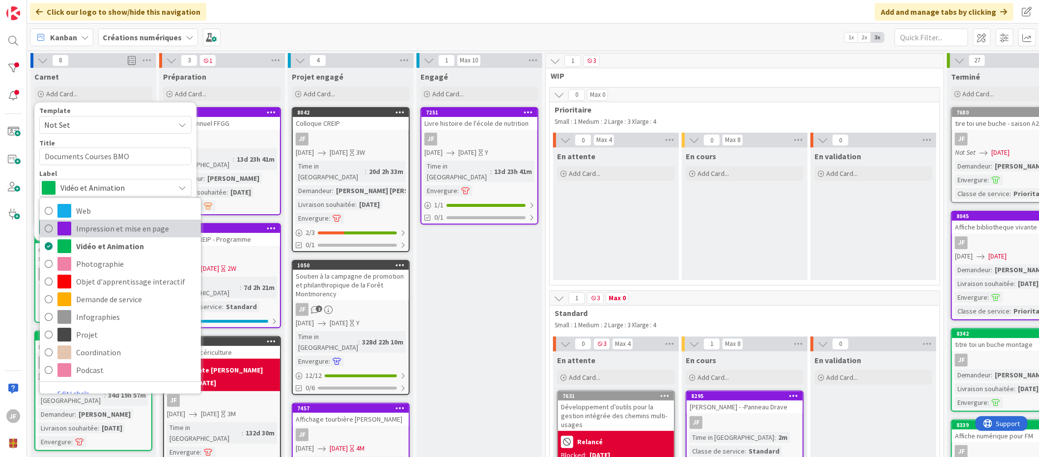
click at [100, 229] on span "Impression et mise en page" at bounding box center [136, 228] width 120 height 15
type textarea "x"
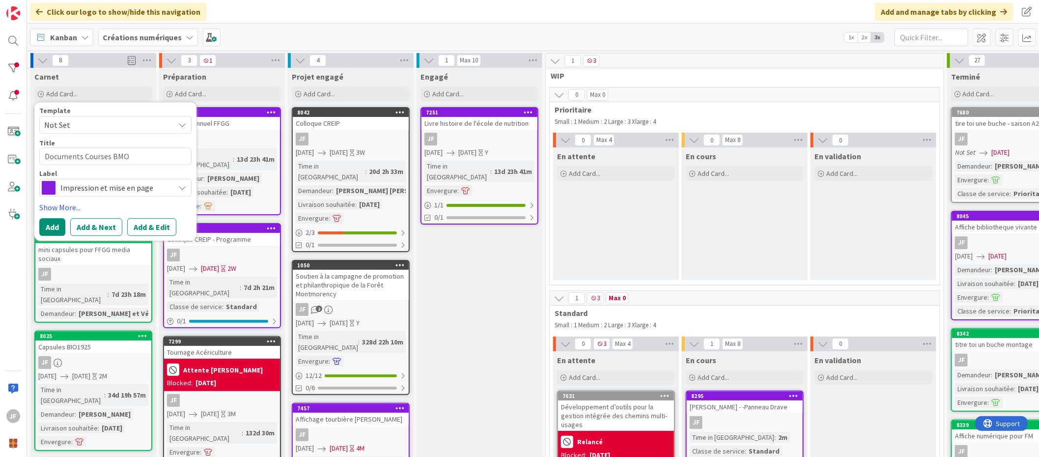
click at [183, 131] on span "Not Set" at bounding box center [115, 125] width 152 height 18
click at [145, 228] on button "Add & Edit" at bounding box center [151, 227] width 49 height 18
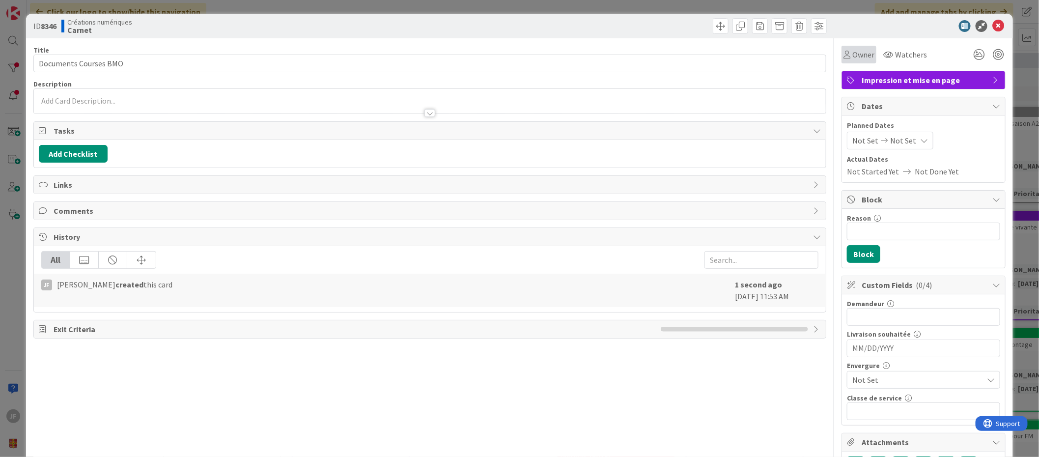
click at [857, 50] on span "Owner" at bounding box center [863, 55] width 22 height 12
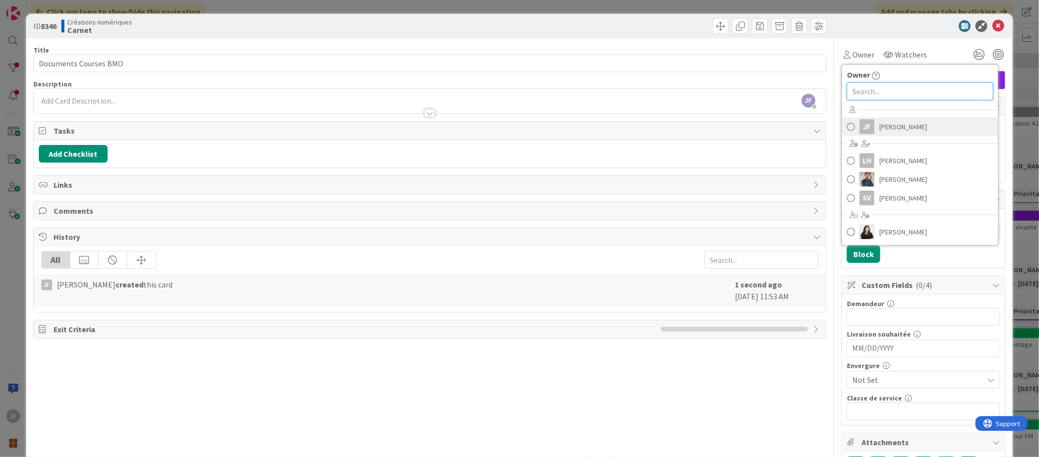
drag, startPoint x: 866, startPoint y: 96, endPoint x: 878, endPoint y: 129, distance: 34.5
click at [878, 129] on div "Owner [PERSON_NAME] LH [PERSON_NAME] [PERSON_NAME] SV [PERSON_NAME] [PERSON_NAM…" at bounding box center [919, 154] width 157 height 181
click at [879, 129] on span "[PERSON_NAME]" at bounding box center [903, 126] width 48 height 15
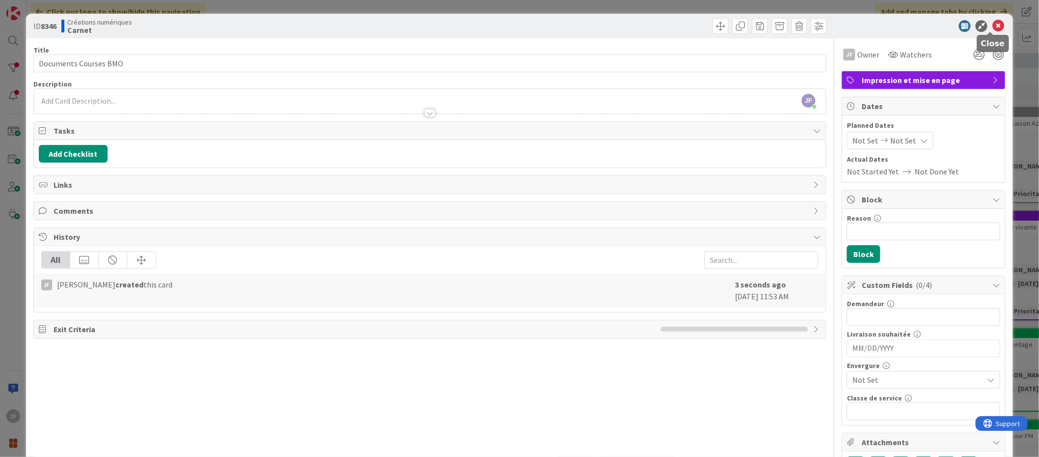
click at [992, 26] on icon at bounding box center [998, 26] width 12 height 12
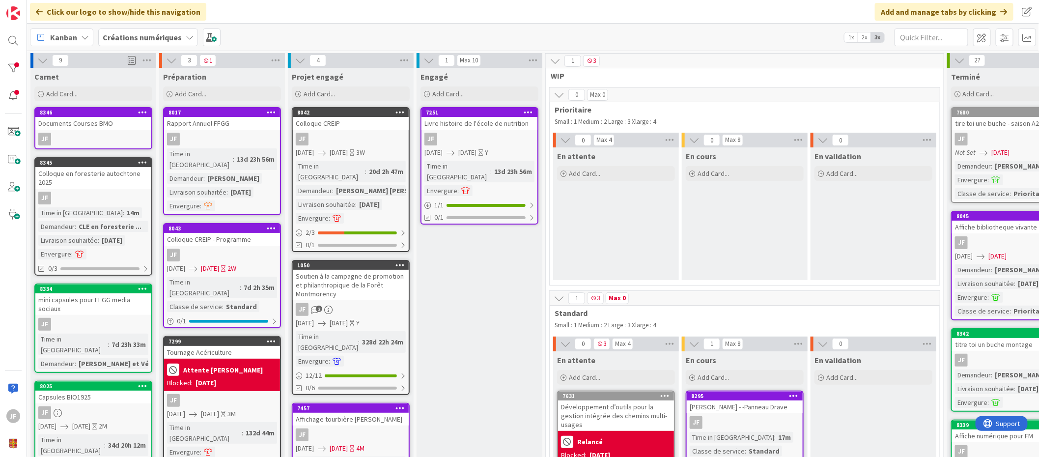
click at [106, 130] on link "8346 Documents Courses BMO JF" at bounding box center [93, 128] width 118 height 42
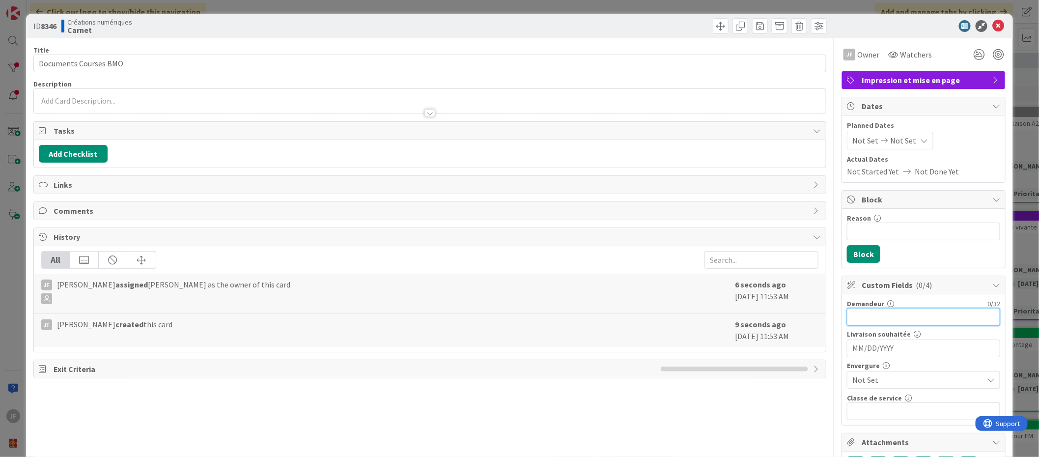
click at [863, 319] on input "text" at bounding box center [923, 317] width 153 height 18
type input "Cle en Foresterie autochtone"
click at [992, 23] on icon at bounding box center [998, 26] width 12 height 12
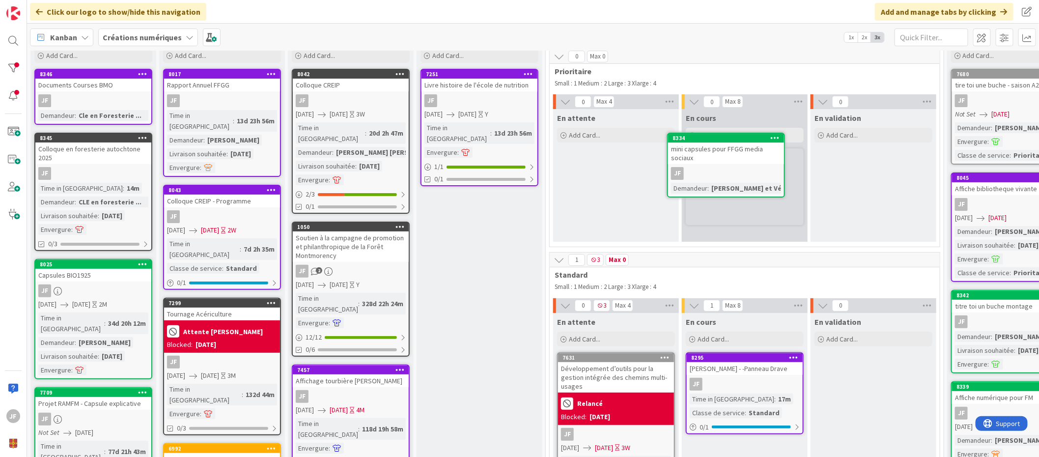
scroll to position [35, 0]
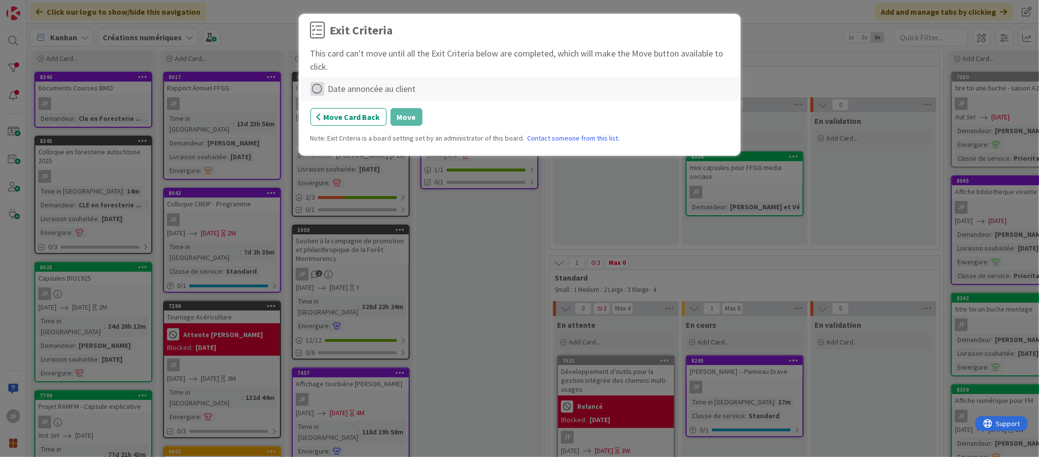
click at [312, 82] on icon at bounding box center [317, 89] width 14 height 14
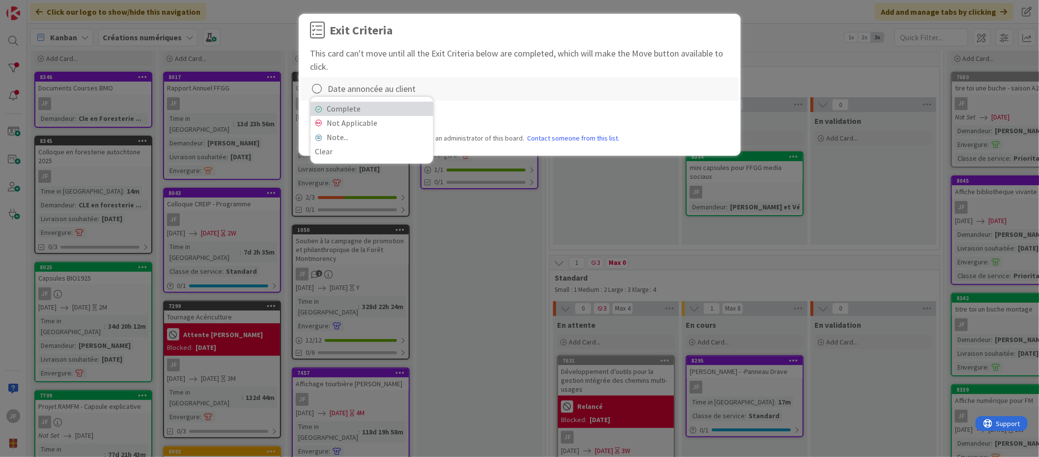
click at [349, 109] on link "Complete" at bounding box center [371, 109] width 123 height 14
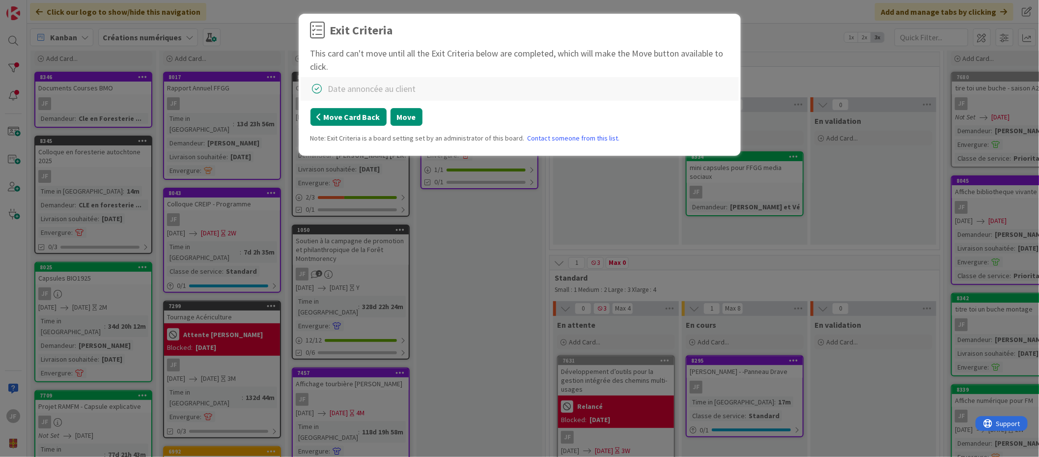
click at [356, 116] on button "Move Card Back" at bounding box center [348, 117] width 76 height 18
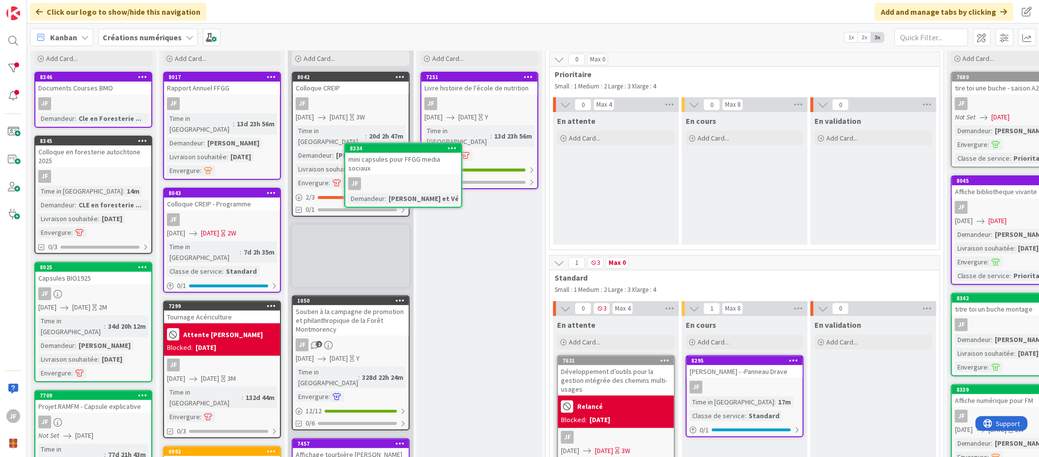
scroll to position [22, 0]
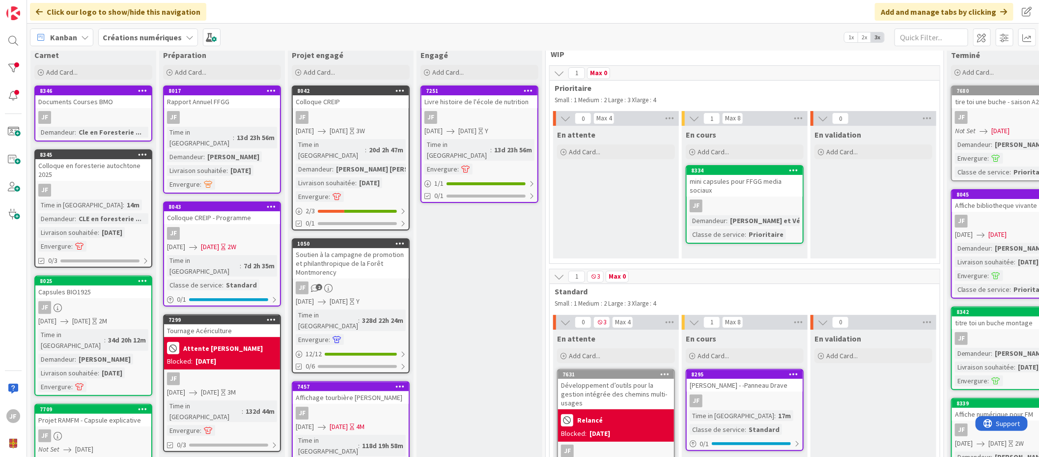
click at [745, 193] on div "mini capsules pour FFGG media sociaux" at bounding box center [745, 186] width 116 height 22
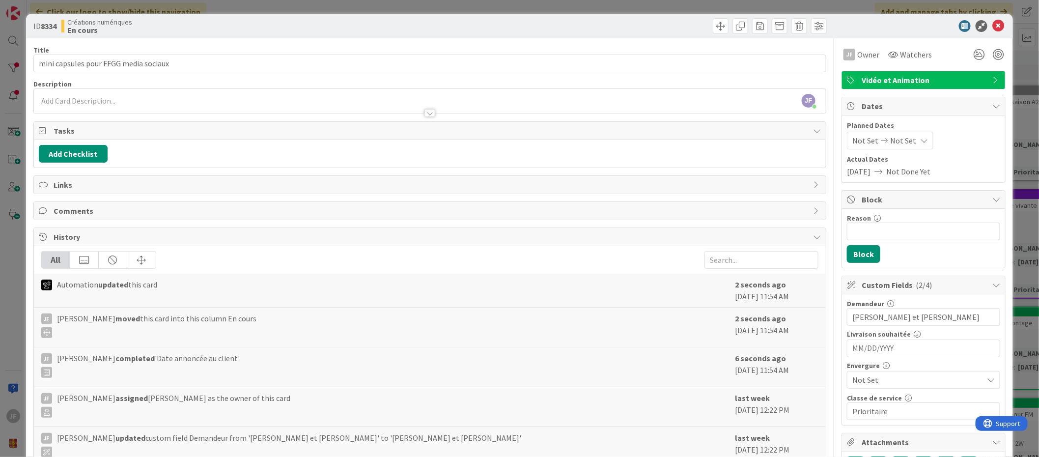
scroll to position [103, 0]
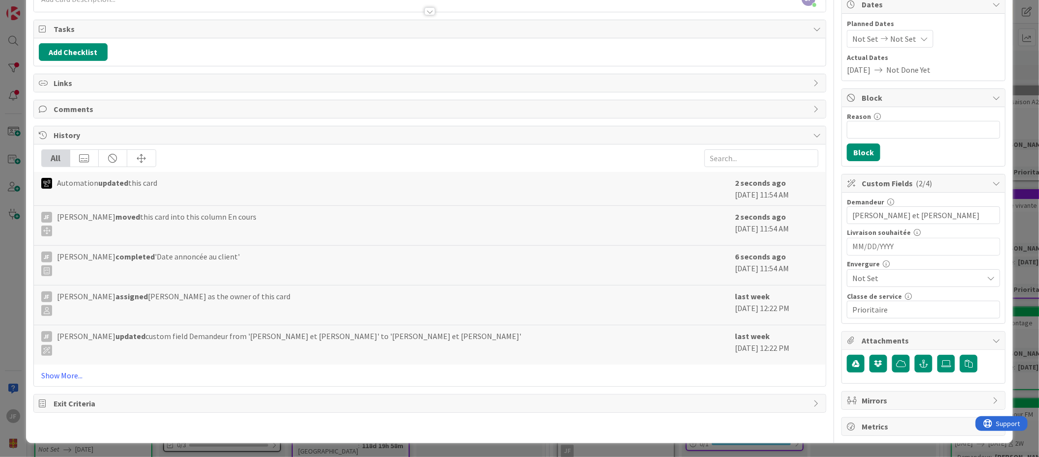
click at [872, 278] on span "Not Set" at bounding box center [915, 278] width 126 height 14
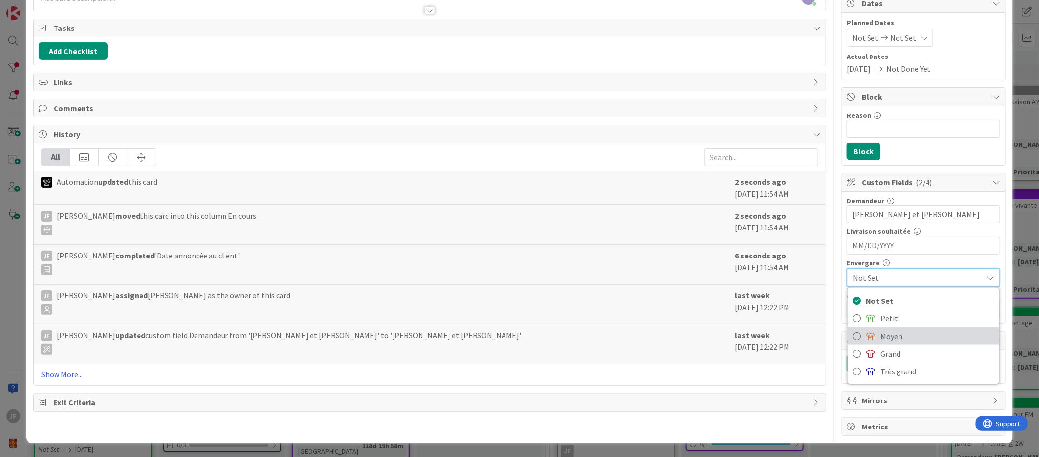
click at [880, 336] on span "Moyen" at bounding box center [937, 336] width 114 height 15
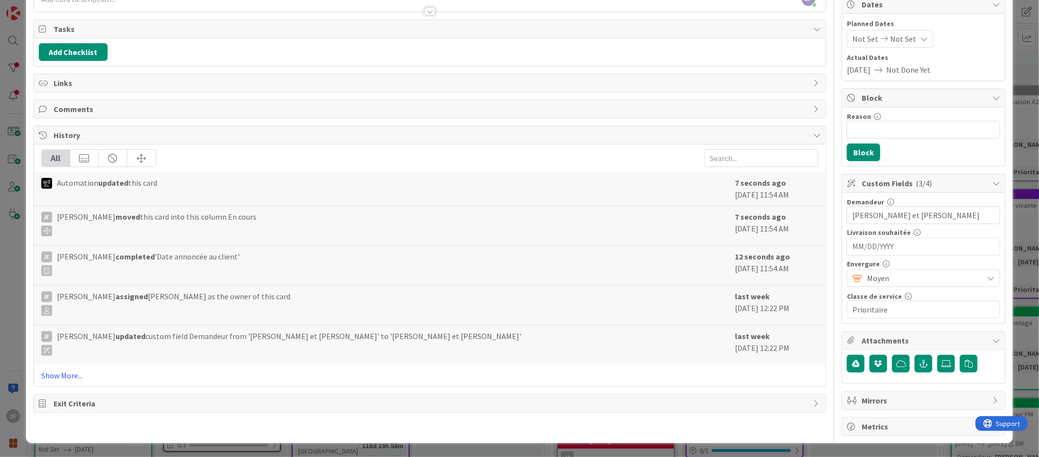
scroll to position [0, 0]
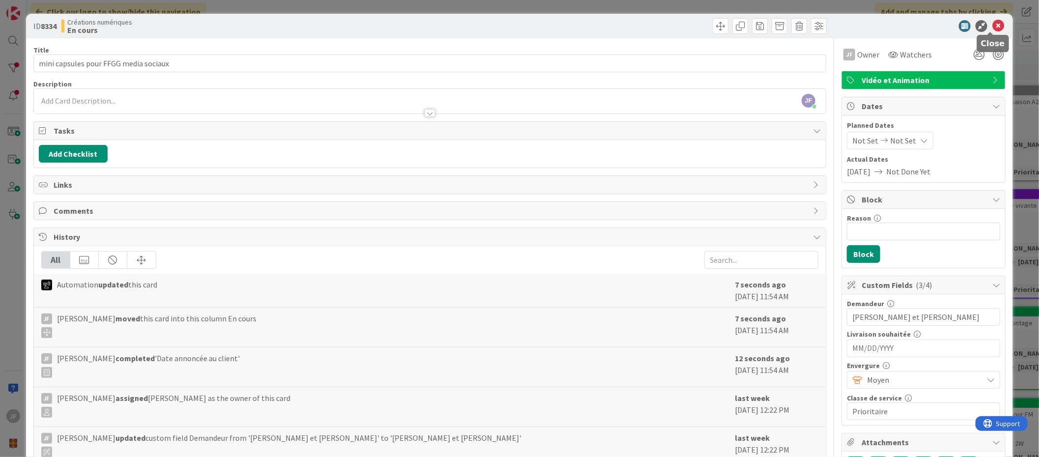
click at [992, 20] on icon at bounding box center [998, 26] width 12 height 12
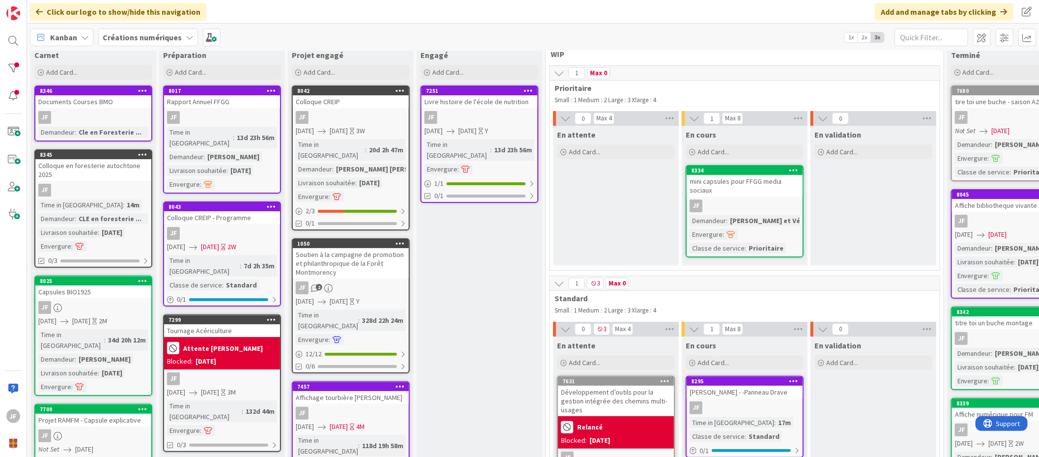
click at [725, 205] on div "JF" at bounding box center [745, 205] width 116 height 13
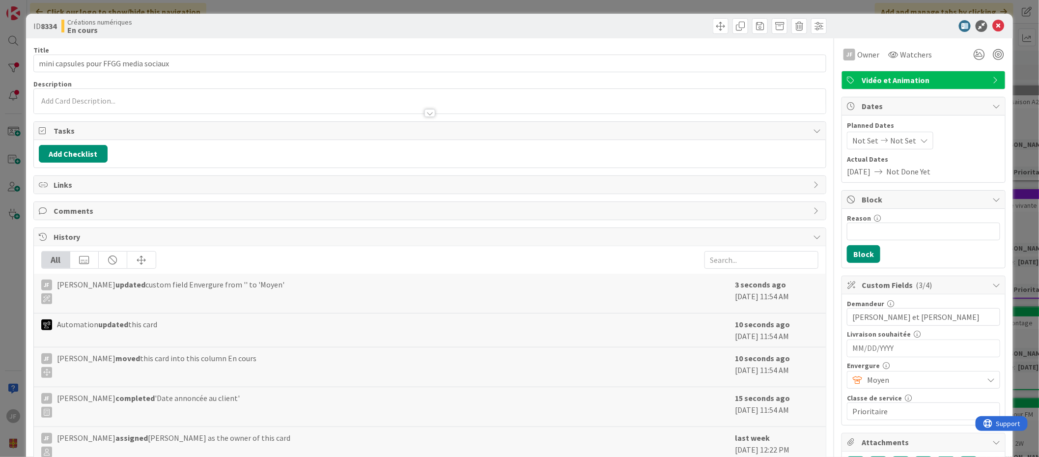
click at [875, 381] on span "Moyen" at bounding box center [922, 380] width 111 height 14
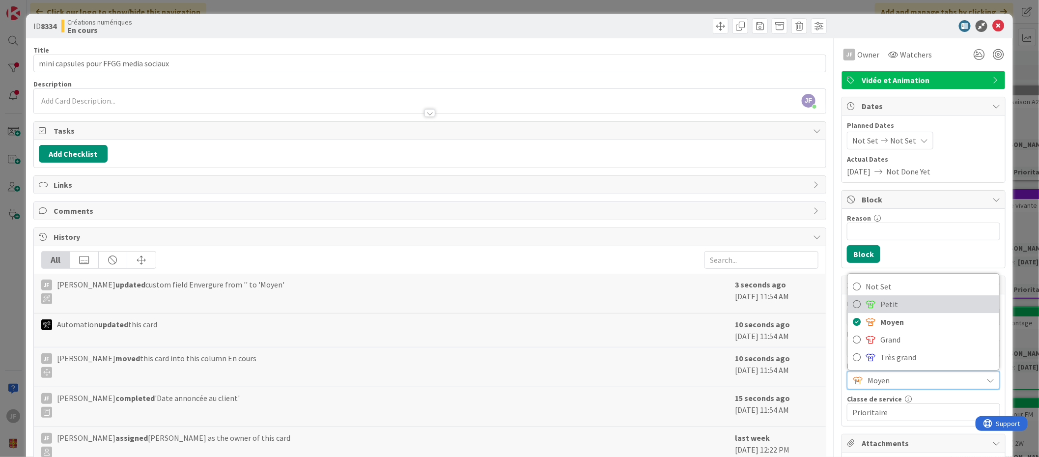
click at [880, 308] on span "Petit" at bounding box center [937, 304] width 114 height 15
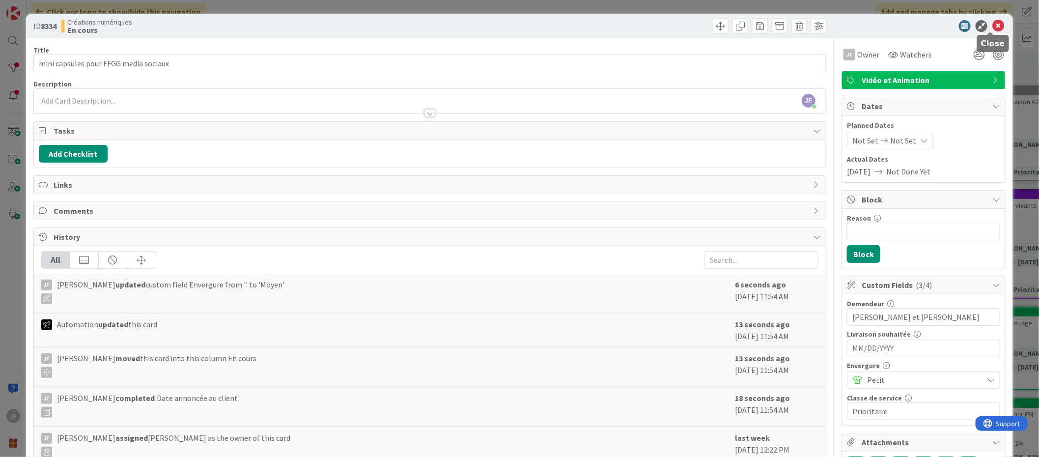
click at [992, 24] on icon at bounding box center [998, 26] width 12 height 12
